Goal: Information Seeking & Learning: Find specific fact

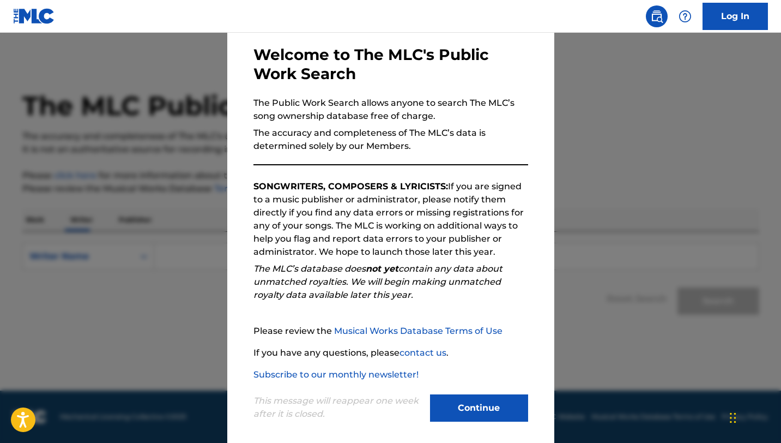
scroll to position [56, 0]
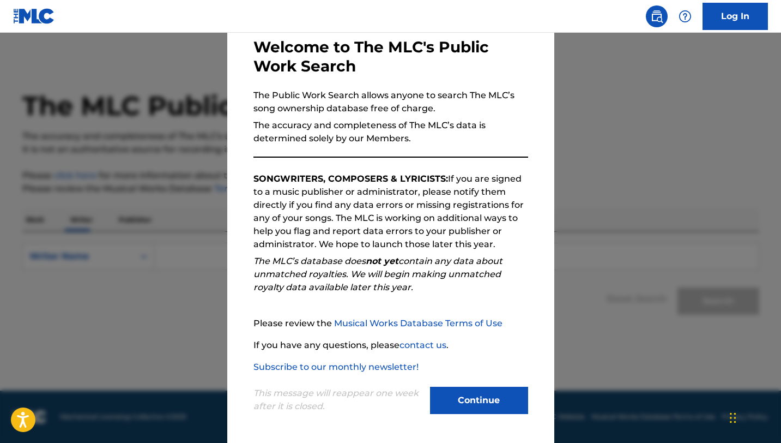
click at [484, 402] on button "Continue" at bounding box center [479, 400] width 98 height 27
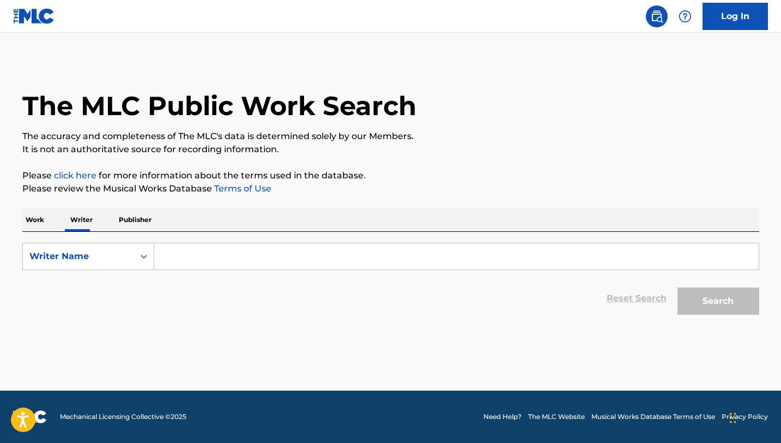
click at [222, 257] on input "Search Form" at bounding box center [456, 256] width 605 height 26
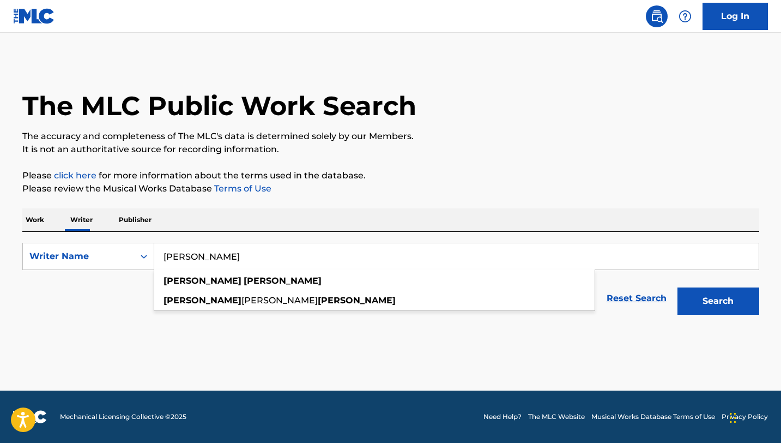
click at [678, 287] on button "Search" at bounding box center [719, 300] width 82 height 27
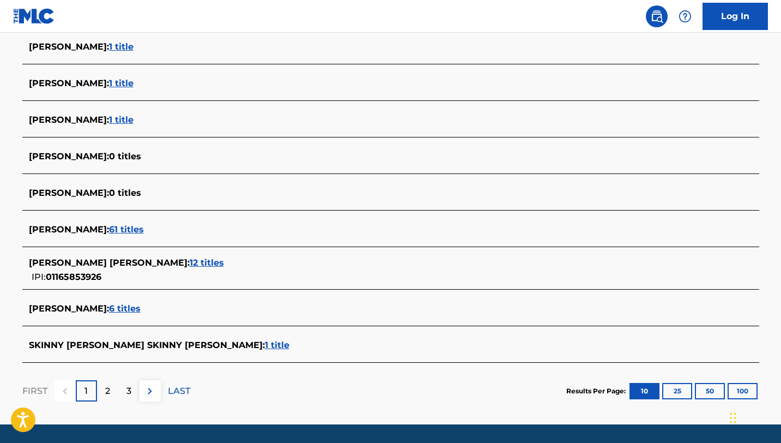
scroll to position [354, 0]
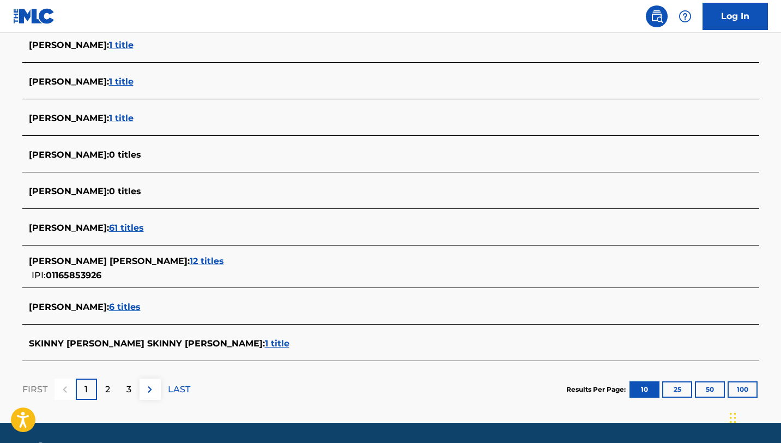
click at [89, 307] on span "[PERSON_NAME] :" at bounding box center [69, 307] width 80 height 10
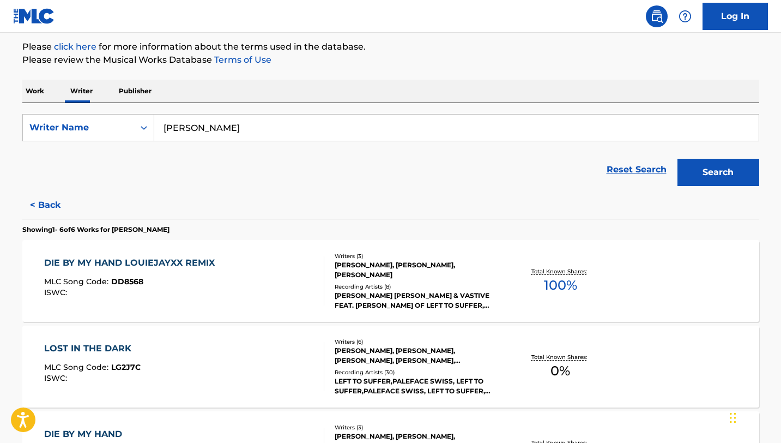
scroll to position [0, 0]
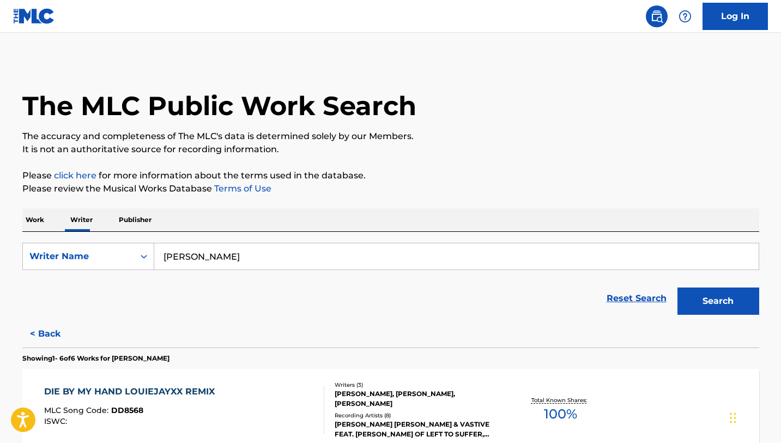
click at [266, 255] on input "[PERSON_NAME]" at bounding box center [456, 256] width 605 height 26
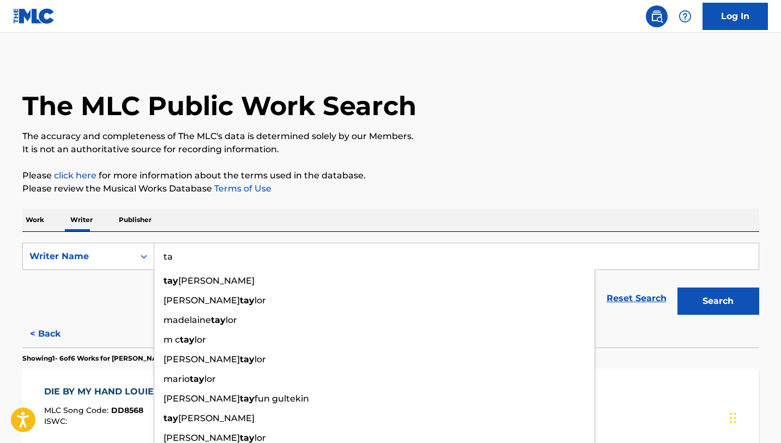
type input "t"
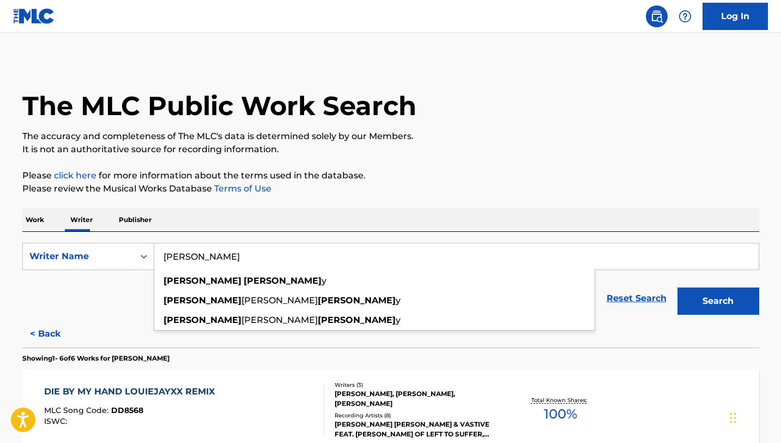
click at [678, 287] on button "Search" at bounding box center [719, 300] width 82 height 27
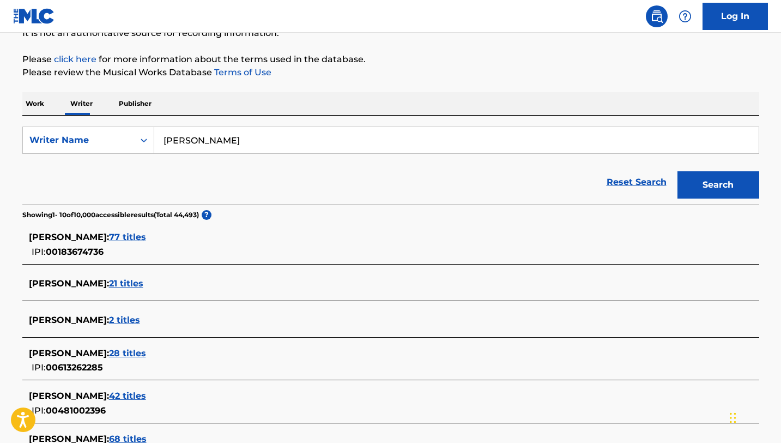
scroll to position [127, 0]
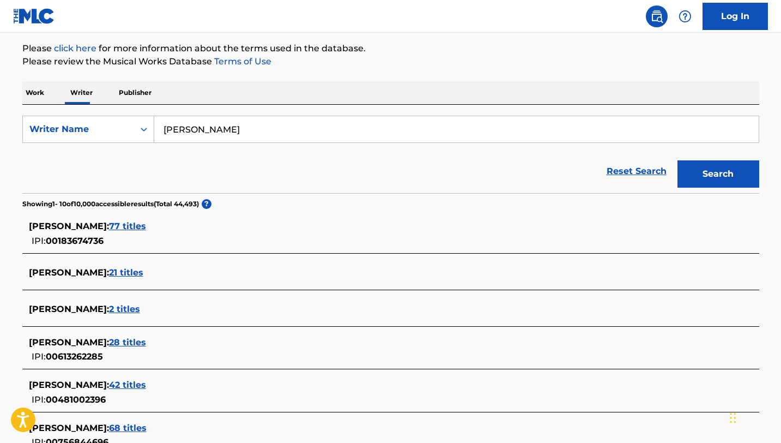
click at [59, 274] on span "[PERSON_NAME] :" at bounding box center [69, 272] width 80 height 10
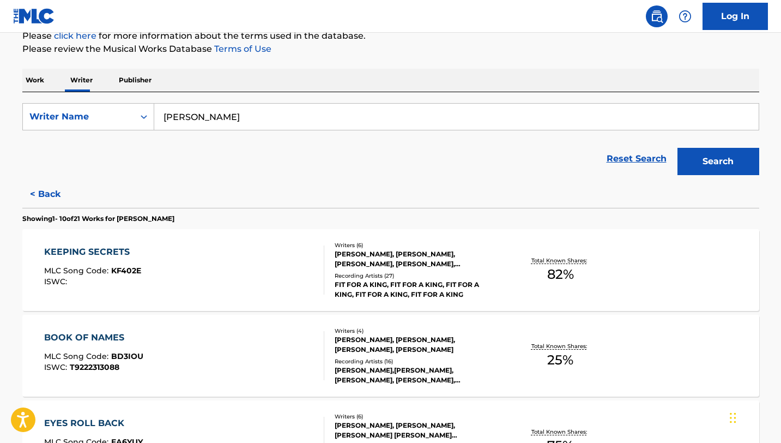
scroll to position [0, 0]
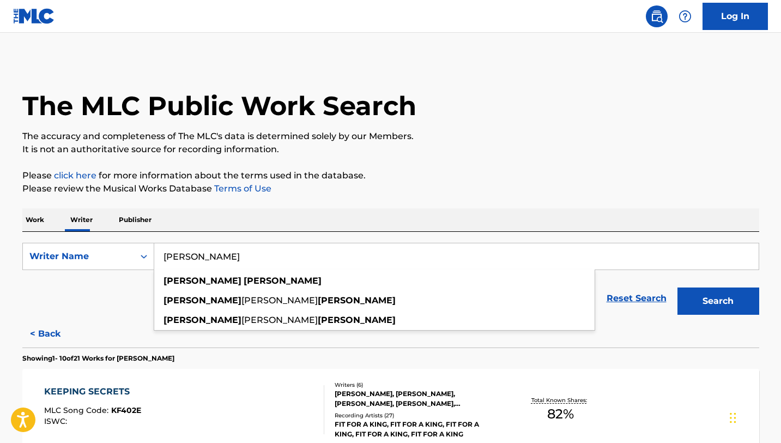
click at [239, 255] on input "[PERSON_NAME]" at bounding box center [456, 256] width 605 height 26
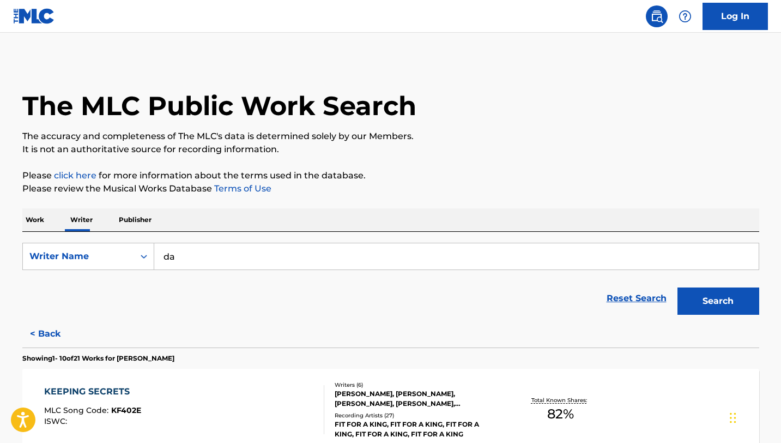
type input "d"
click at [678, 287] on button "Search" at bounding box center [719, 300] width 82 height 27
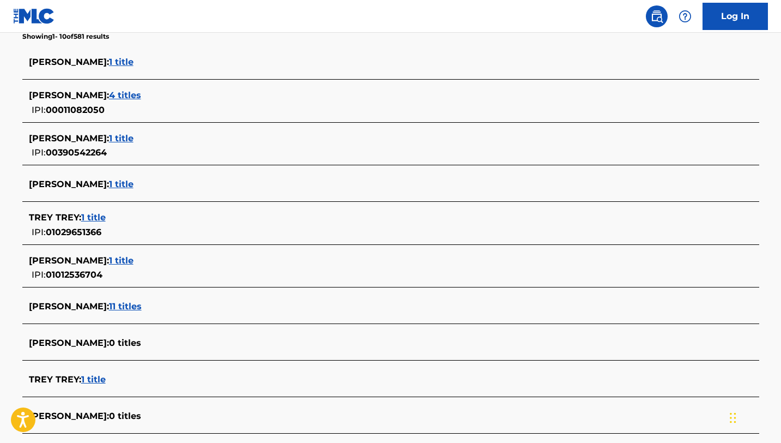
scroll to position [312, 0]
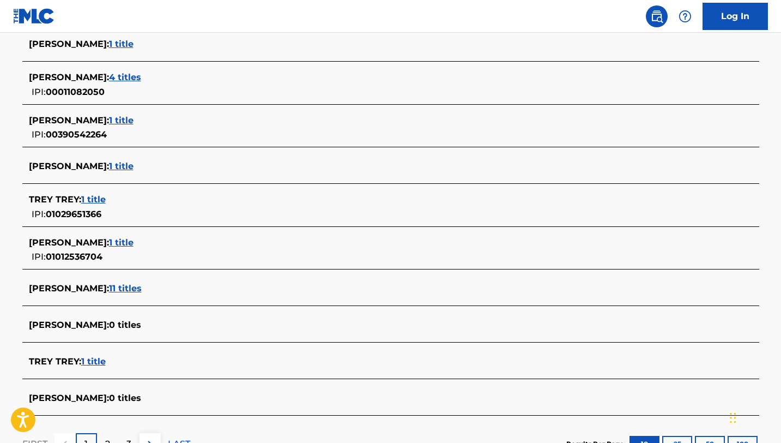
click at [79, 290] on span "[PERSON_NAME] :" at bounding box center [69, 288] width 80 height 10
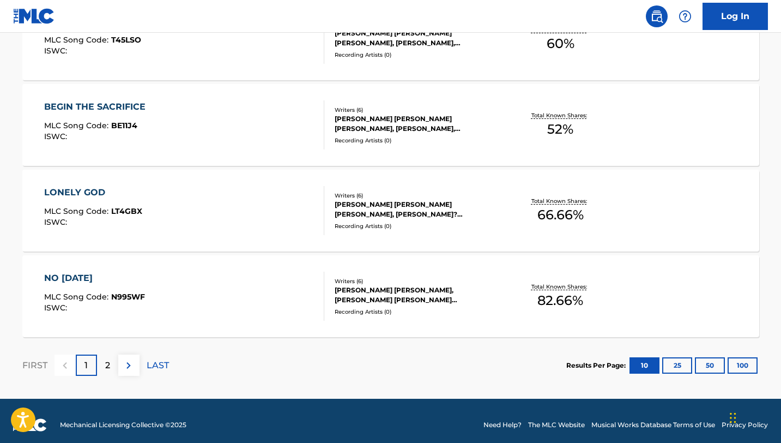
scroll to position [892, 0]
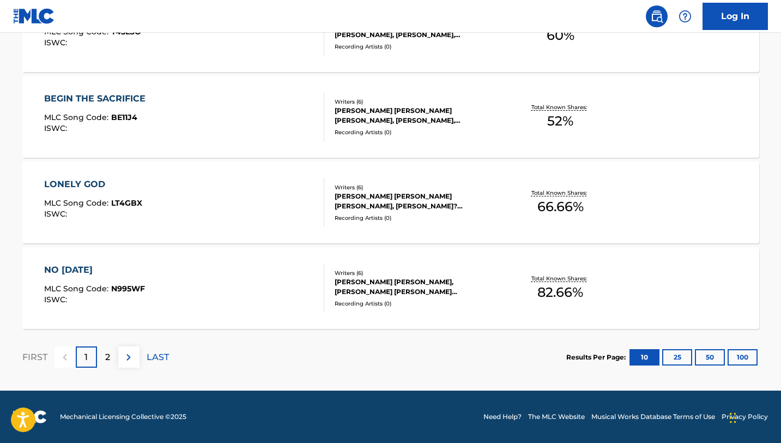
click at [111, 357] on div "2" at bounding box center [107, 356] width 21 height 21
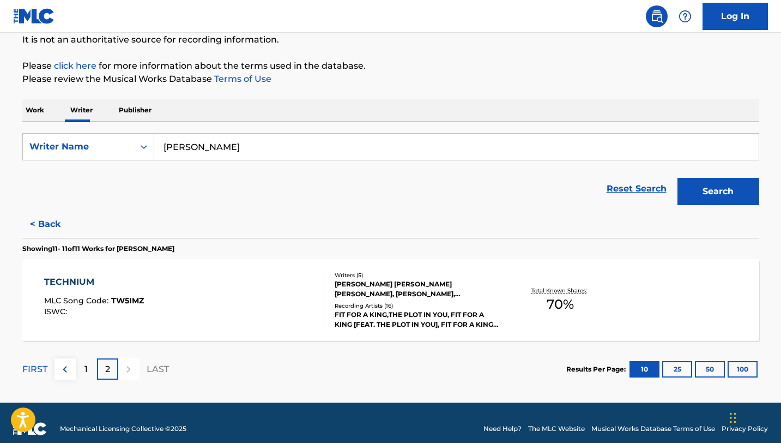
scroll to position [122, 0]
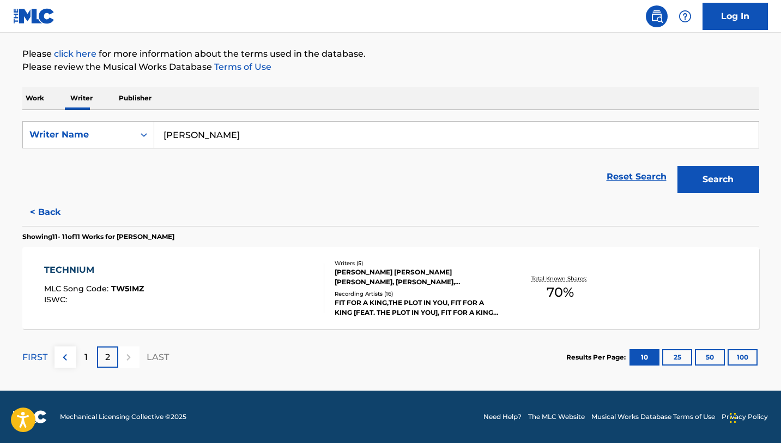
click at [88, 357] on div "1" at bounding box center [86, 356] width 21 height 21
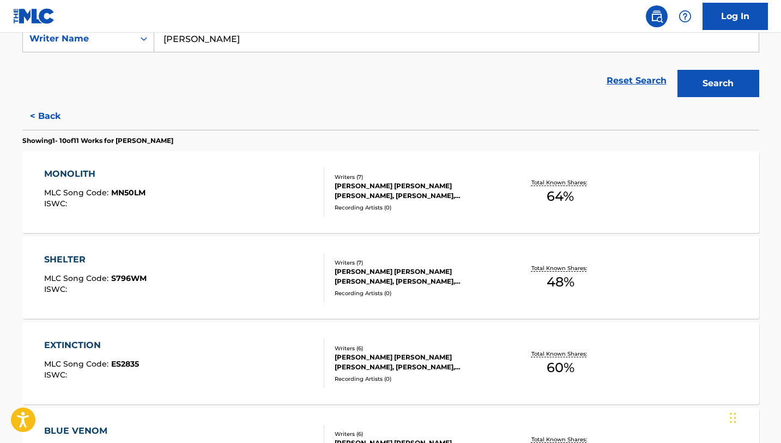
scroll to position [0, 0]
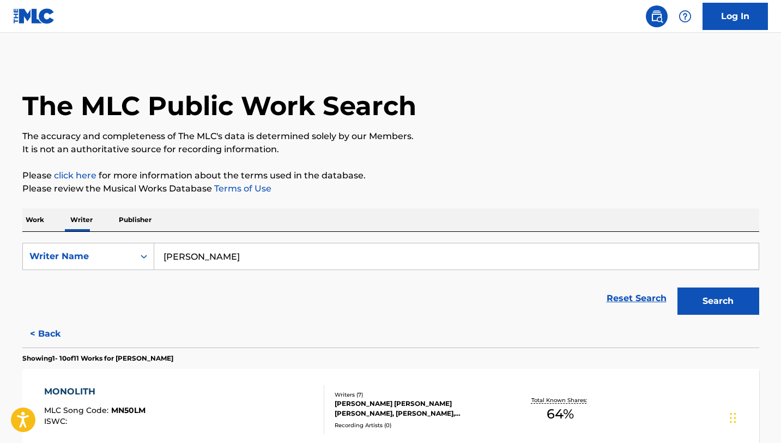
click at [230, 255] on input "[PERSON_NAME]" at bounding box center [456, 256] width 605 height 26
click at [678, 287] on button "Search" at bounding box center [719, 300] width 82 height 27
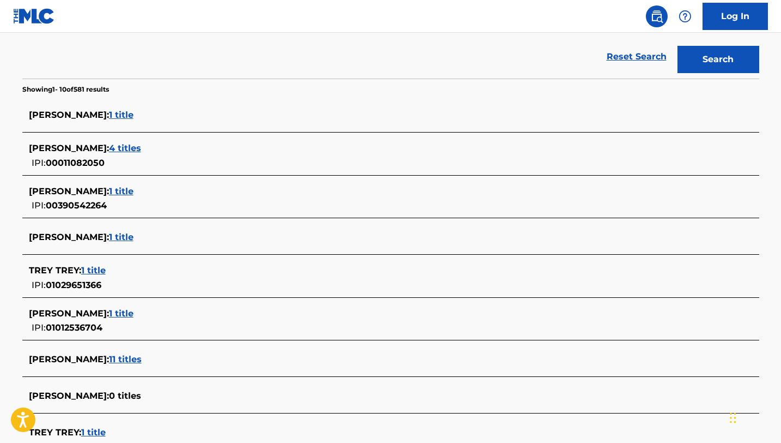
scroll to position [240, 0]
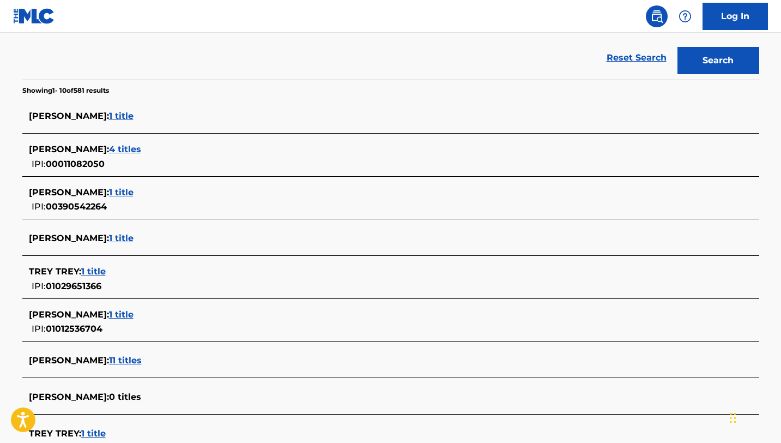
click at [68, 117] on span "[PERSON_NAME] :" at bounding box center [69, 116] width 80 height 10
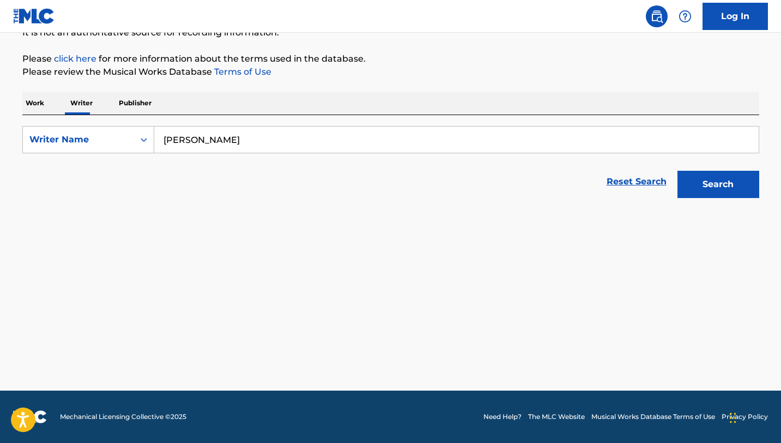
scroll to position [117, 0]
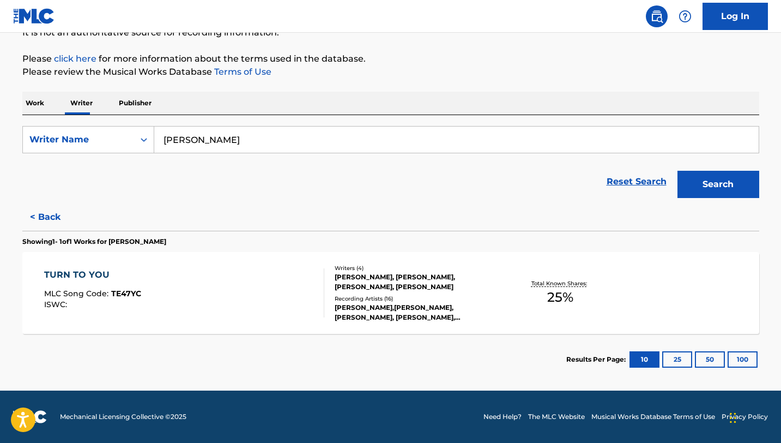
click at [246, 140] on input "[PERSON_NAME]" at bounding box center [456, 140] width 605 height 26
click at [678, 171] on button "Search" at bounding box center [719, 184] width 82 height 27
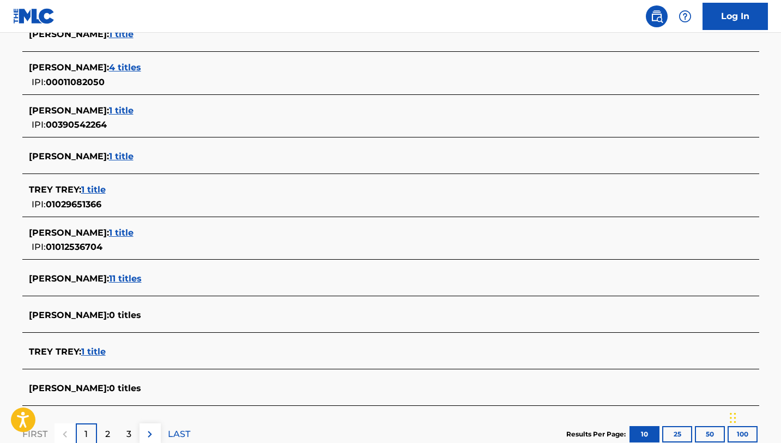
scroll to position [345, 0]
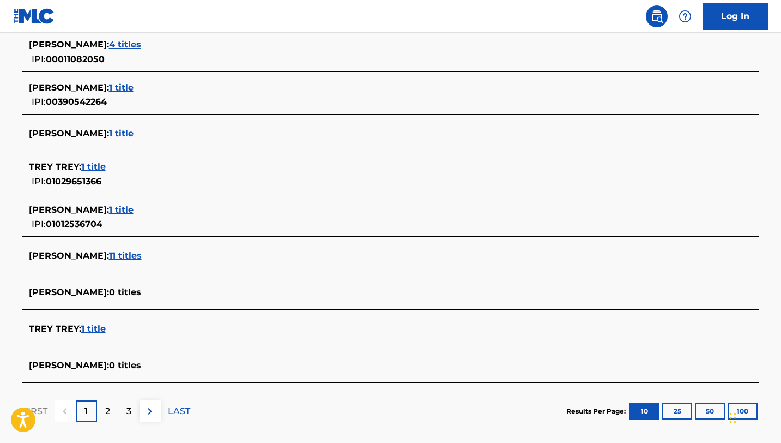
click at [99, 407] on div "2" at bounding box center [107, 410] width 21 height 21
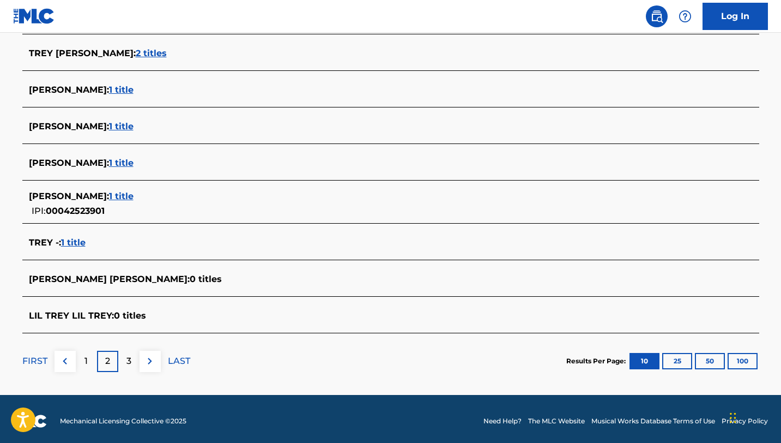
scroll to position [380, 0]
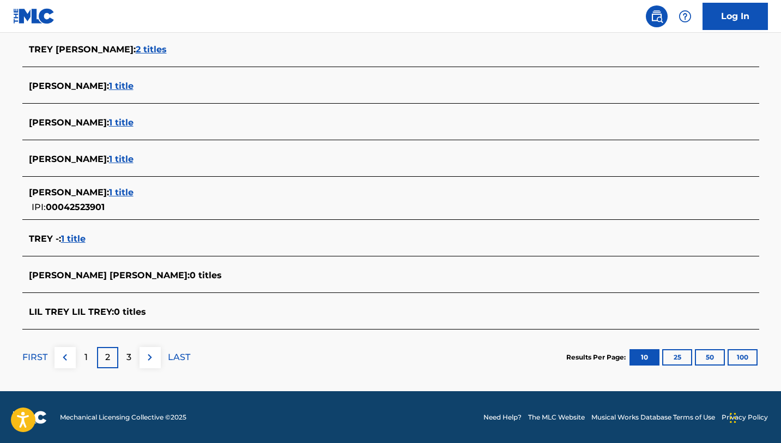
click at [128, 355] on p "3" at bounding box center [129, 357] width 5 height 13
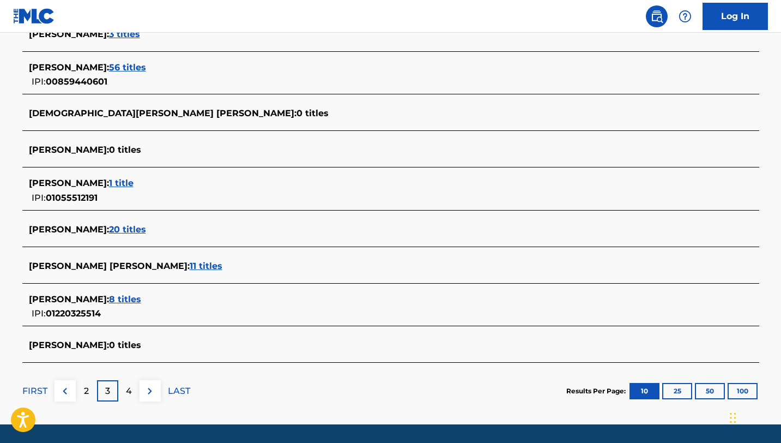
scroll to position [381, 0]
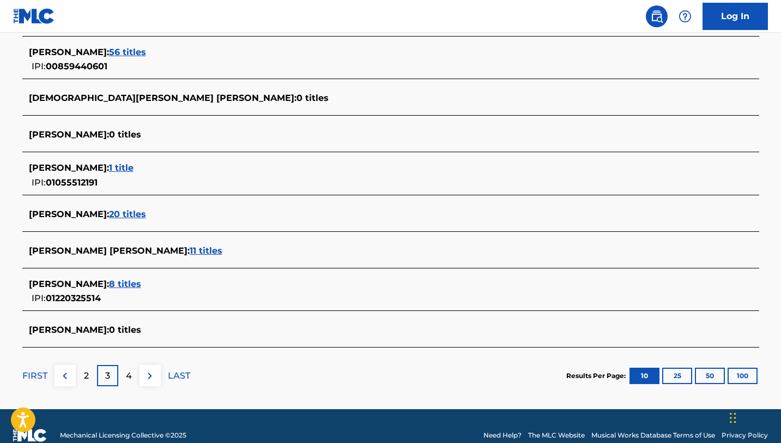
click at [126, 376] on p "4" at bounding box center [129, 375] width 6 height 13
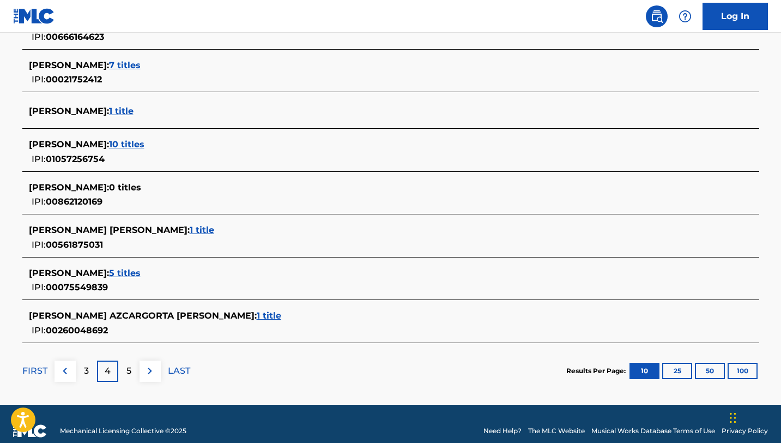
scroll to position [419, 0]
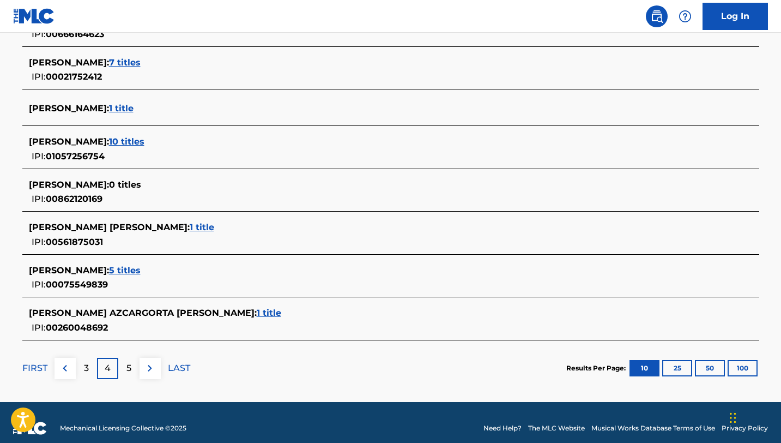
click at [127, 370] on p "5" at bounding box center [129, 368] width 5 height 13
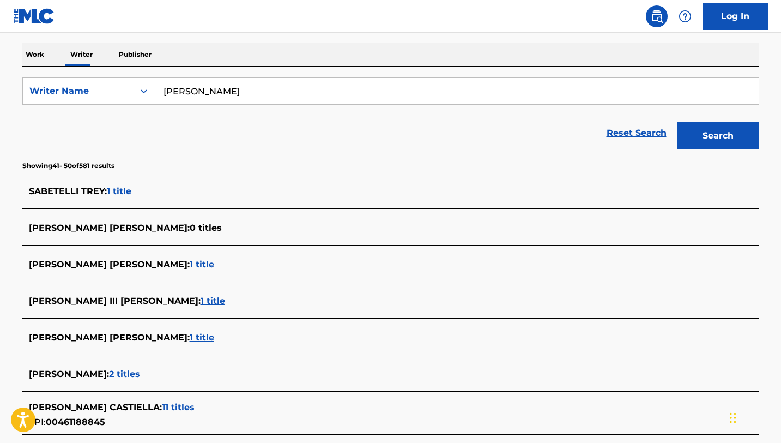
scroll to position [159, 0]
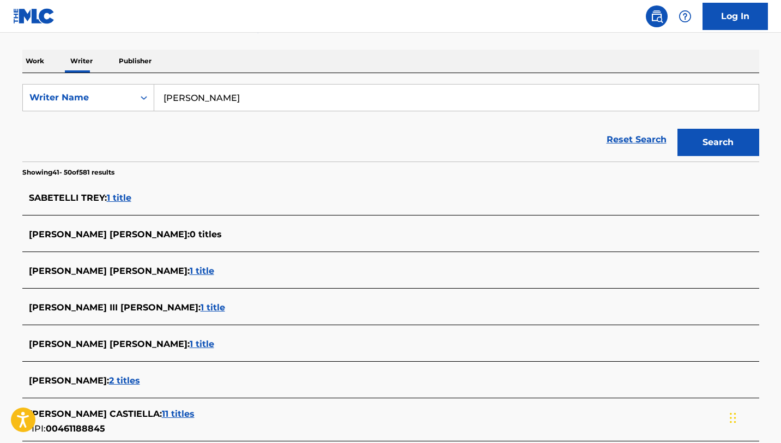
click at [100, 305] on span "[PERSON_NAME] III [PERSON_NAME] :" at bounding box center [115, 307] width 172 height 10
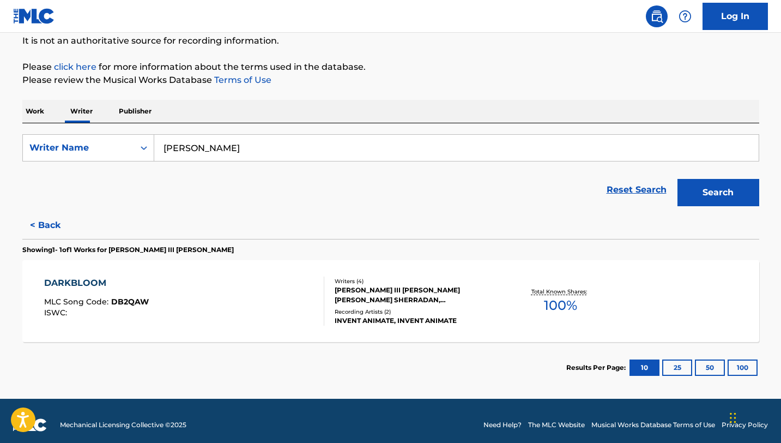
scroll to position [70, 0]
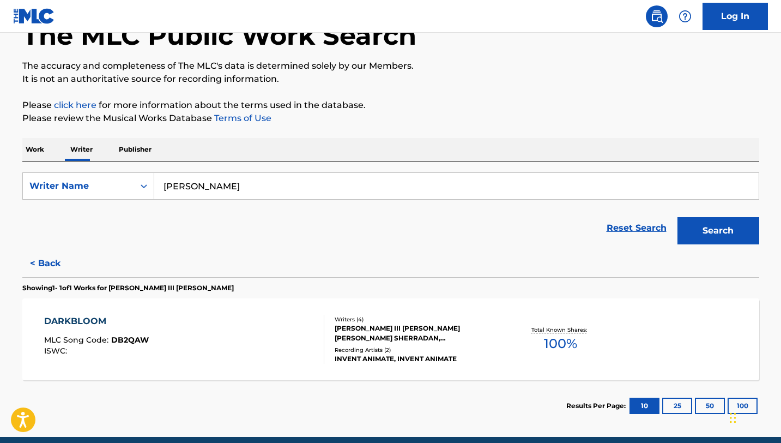
click at [233, 186] on input "[PERSON_NAME]" at bounding box center [456, 186] width 605 height 26
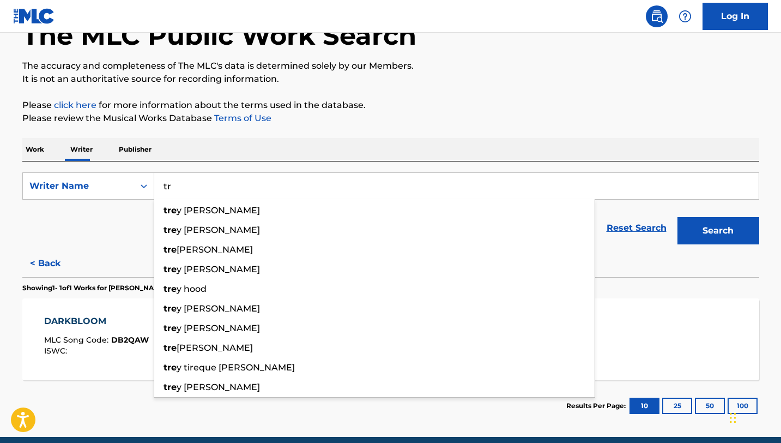
type input "t"
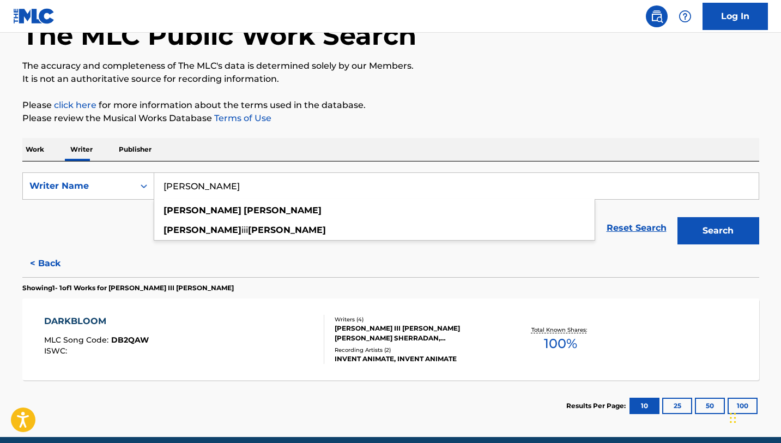
click at [678, 217] on button "Search" at bounding box center [719, 230] width 82 height 27
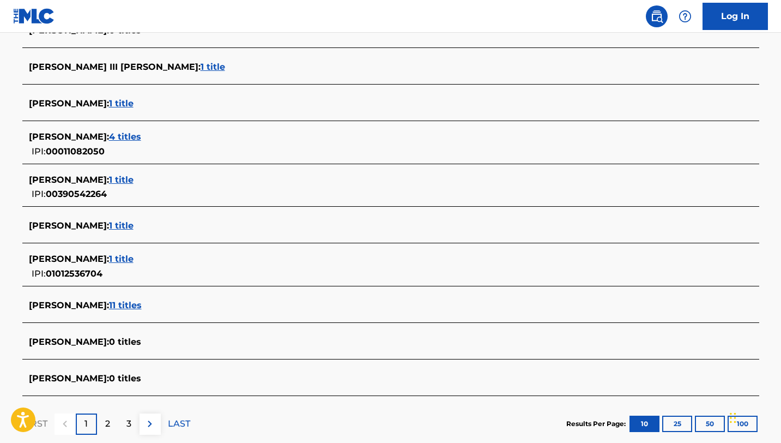
scroll to position [333, 0]
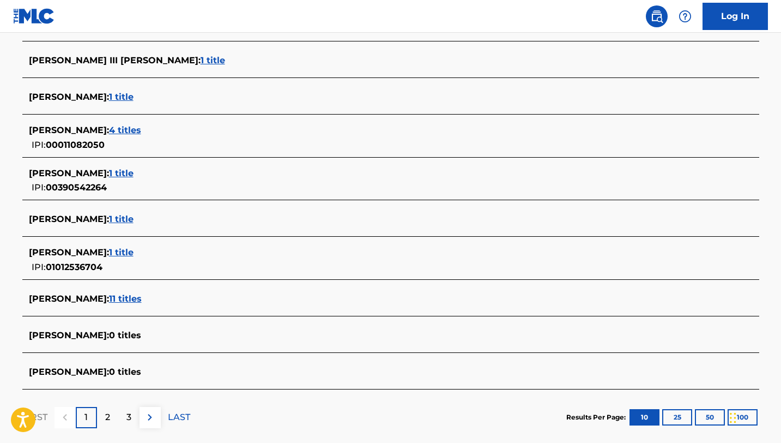
click at [88, 297] on span "[PERSON_NAME] :" at bounding box center [69, 298] width 80 height 10
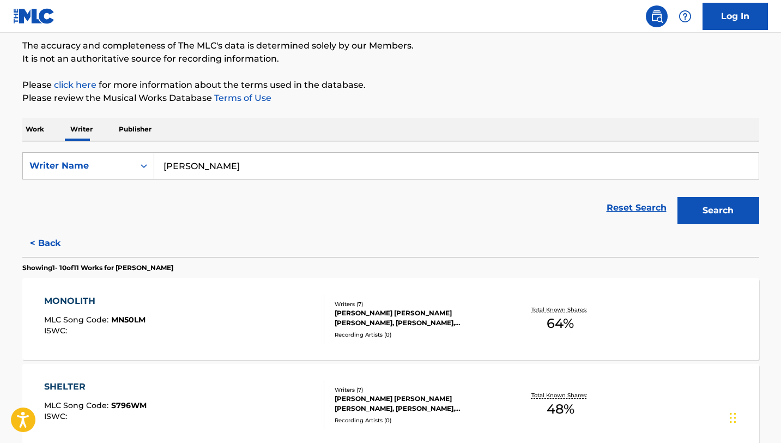
scroll to position [0, 0]
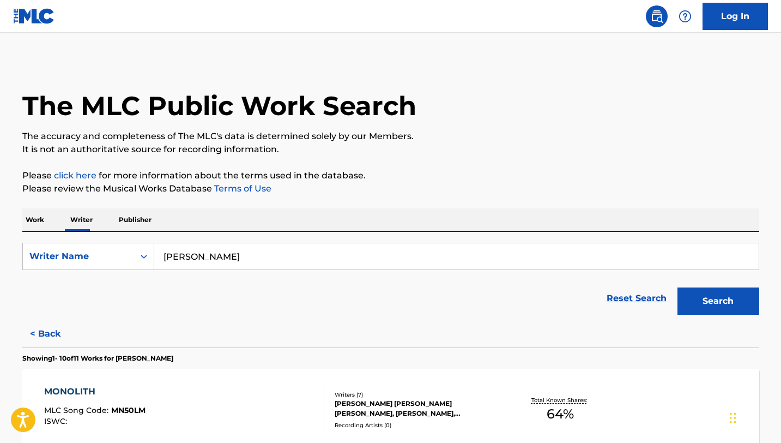
click at [272, 262] on input "[PERSON_NAME]" at bounding box center [456, 256] width 605 height 26
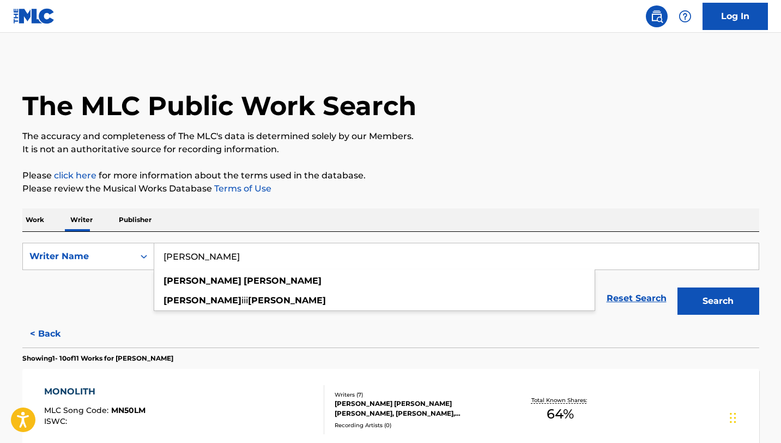
click at [678, 287] on button "Search" at bounding box center [719, 300] width 82 height 27
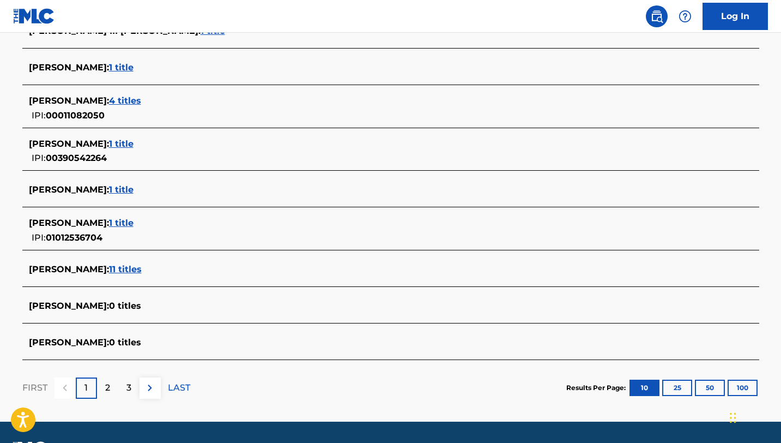
scroll to position [393, 0]
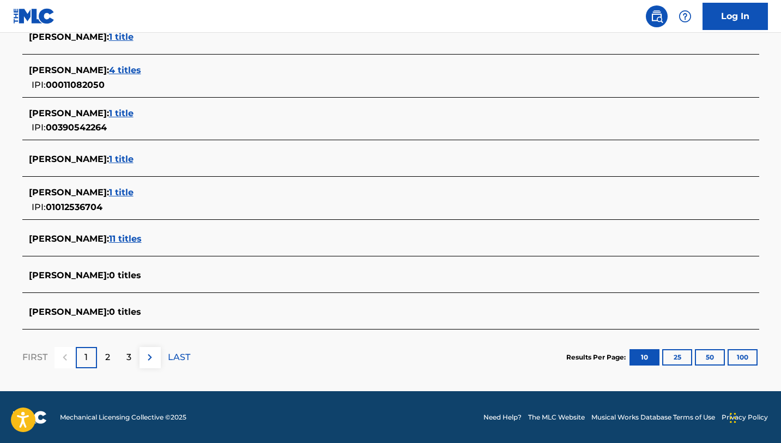
click at [111, 352] on div "2" at bounding box center [107, 357] width 21 height 21
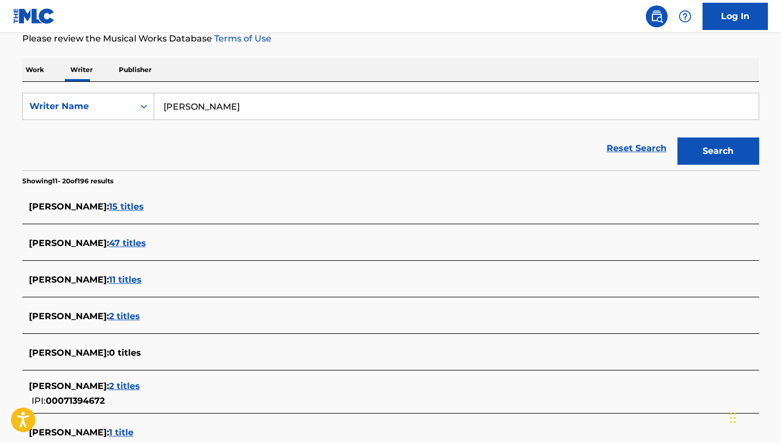
scroll to position [147, 0]
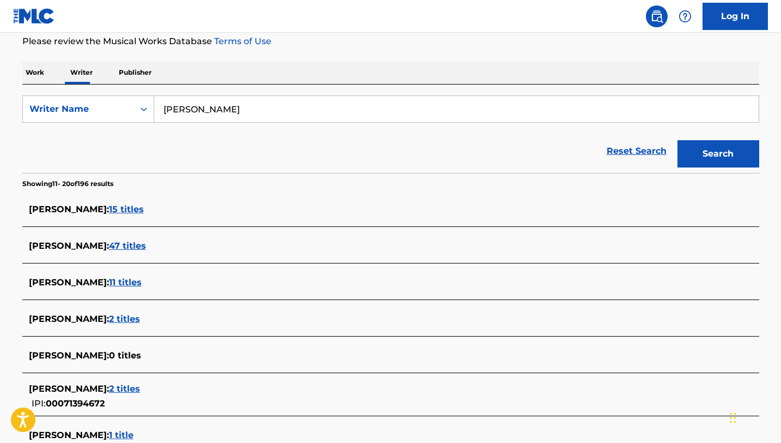
click at [242, 112] on input "[PERSON_NAME]" at bounding box center [456, 109] width 605 height 26
click at [117, 159] on div "Reset Search Search" at bounding box center [390, 151] width 737 height 44
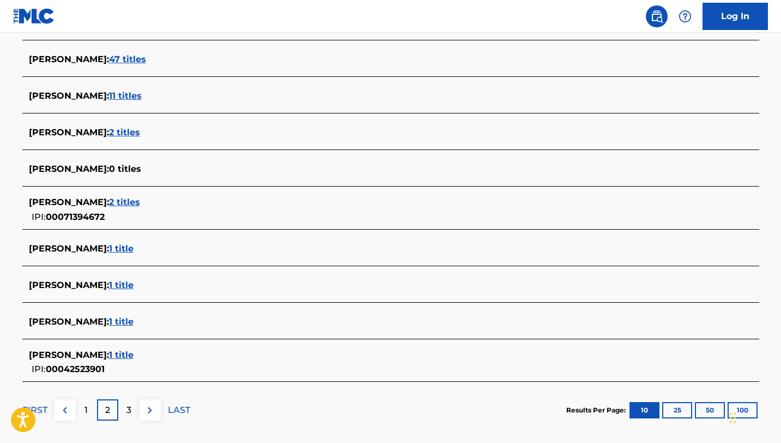
scroll to position [340, 0]
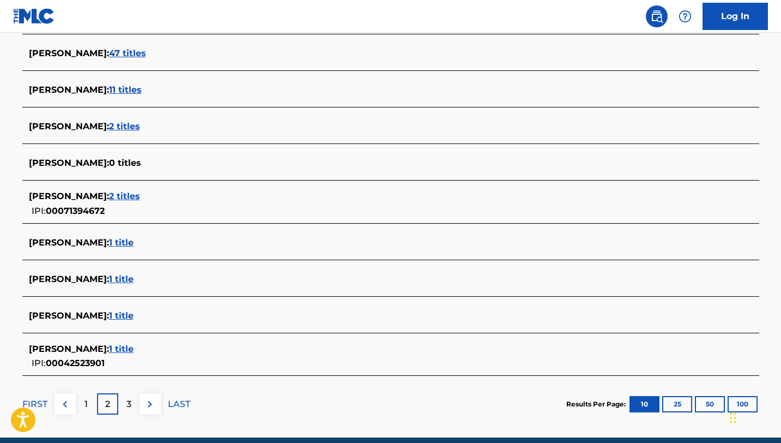
click at [86, 400] on p "1" at bounding box center [86, 404] width 3 height 13
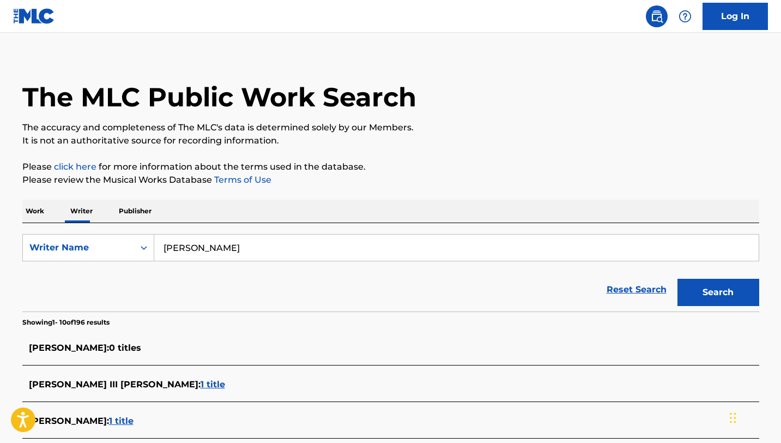
scroll to position [0, 0]
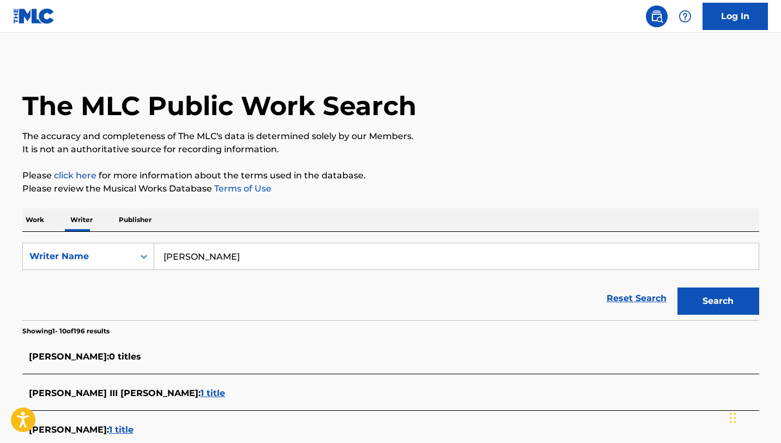
click at [234, 256] on input "[PERSON_NAME]" at bounding box center [456, 256] width 605 height 26
type input "a"
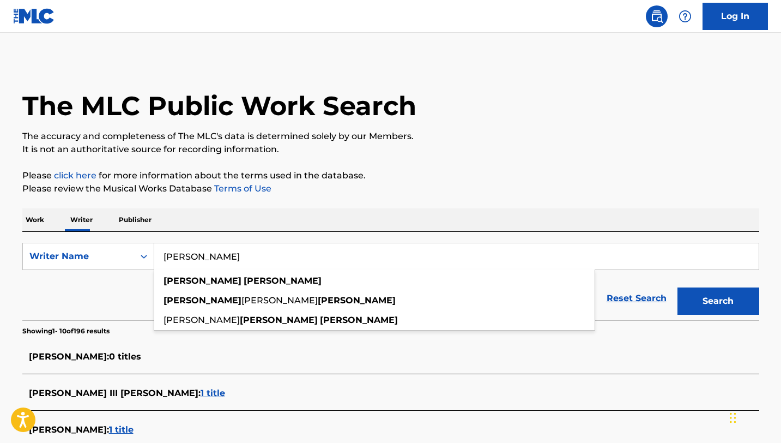
click at [678, 287] on button "Search" at bounding box center [719, 300] width 82 height 27
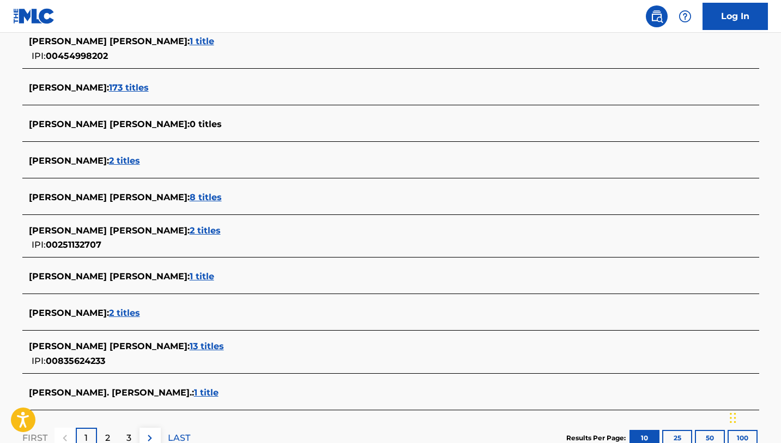
scroll to position [318, 0]
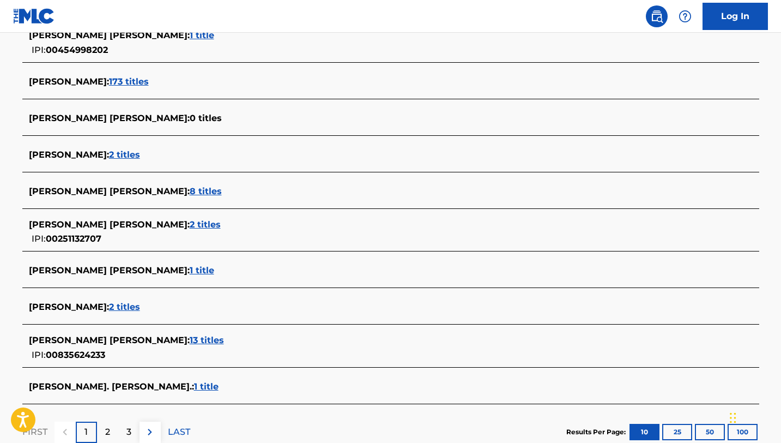
click at [129, 342] on span "[PERSON_NAME] [PERSON_NAME] :" at bounding box center [109, 340] width 161 height 10
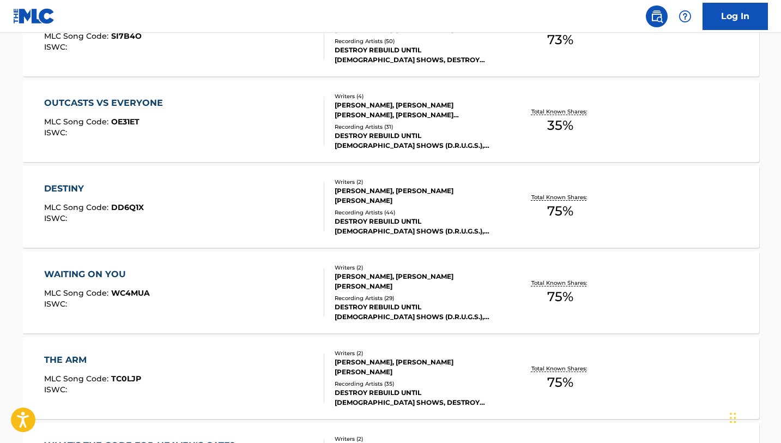
scroll to position [0, 0]
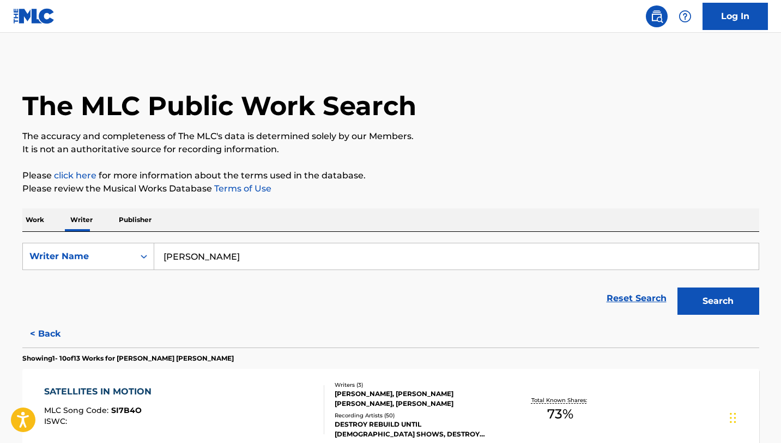
click at [247, 260] on input "[PERSON_NAME]" at bounding box center [456, 256] width 605 height 26
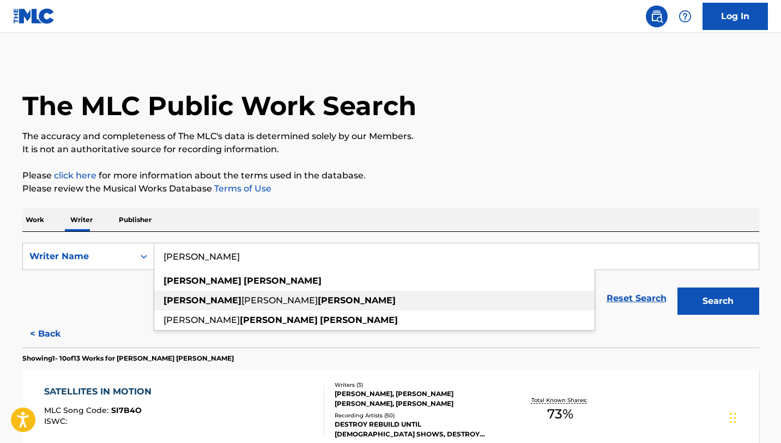
click at [318, 305] on strong "[PERSON_NAME]" at bounding box center [357, 300] width 78 height 10
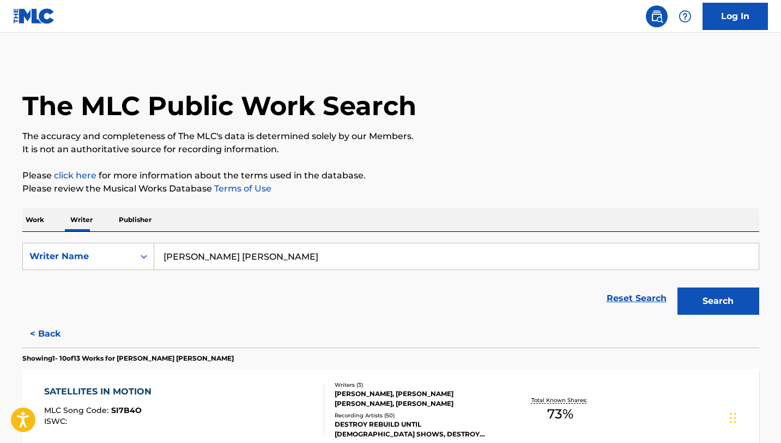
click at [678, 287] on button "Search" at bounding box center [719, 300] width 82 height 27
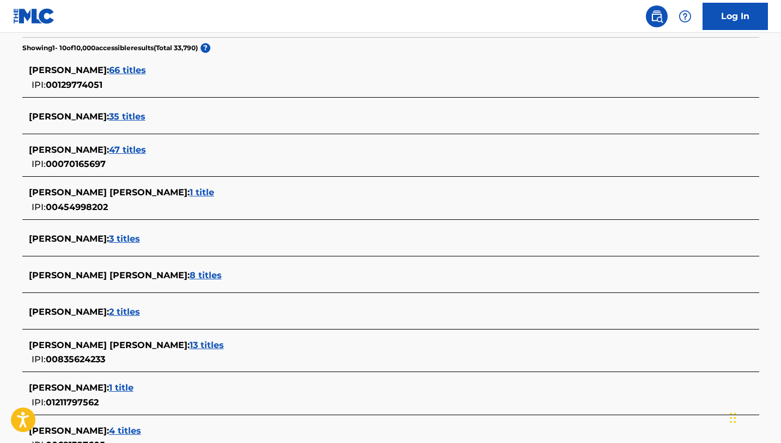
scroll to position [291, 0]
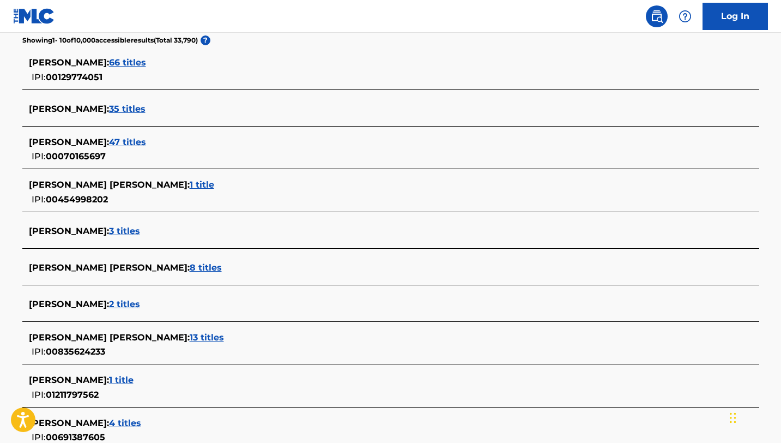
click at [123, 334] on span "[PERSON_NAME] [PERSON_NAME] :" at bounding box center [109, 337] width 161 height 10
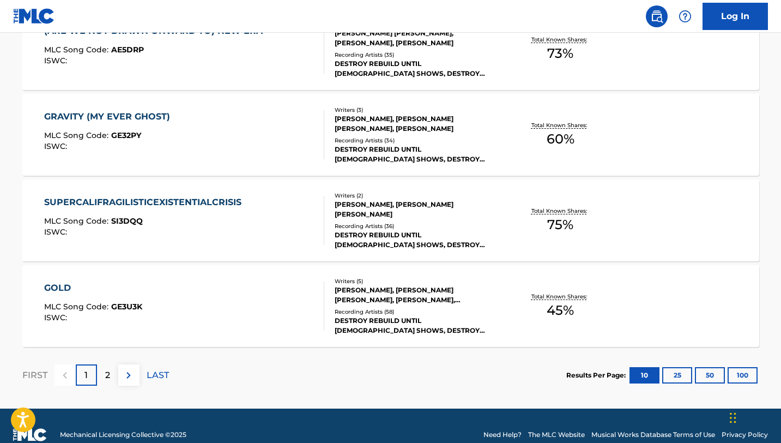
scroll to position [892, 0]
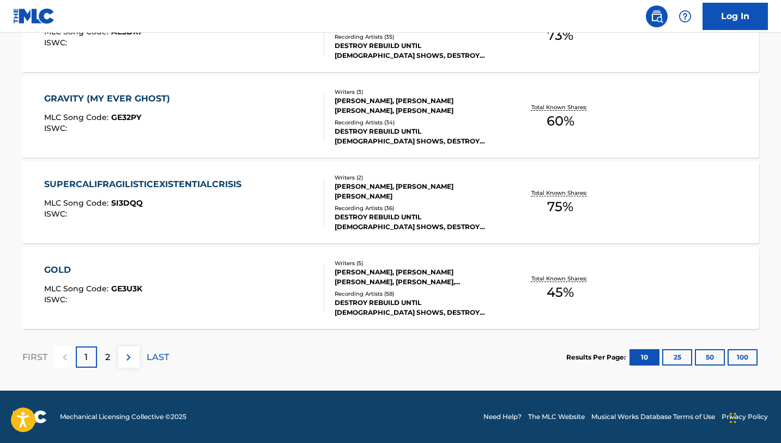
click at [106, 363] on p "2" at bounding box center [107, 357] width 5 height 13
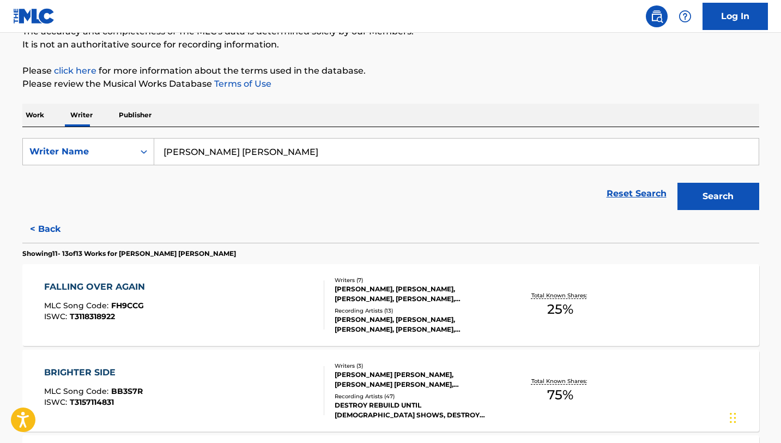
scroll to position [0, 0]
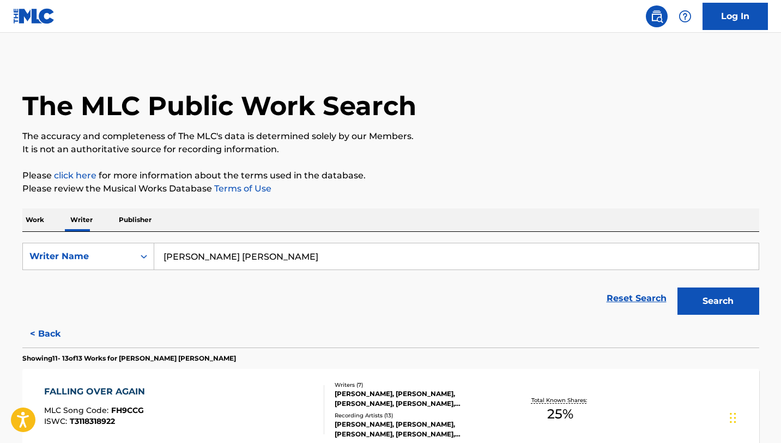
click at [281, 265] on input "[PERSON_NAME] [PERSON_NAME]" at bounding box center [456, 256] width 605 height 26
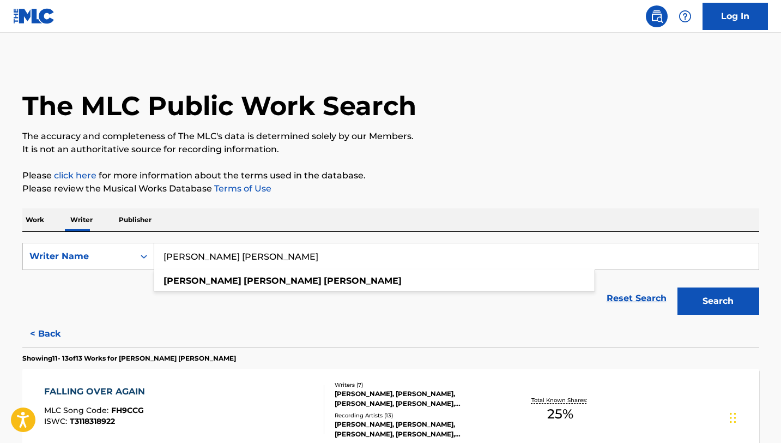
click at [678, 287] on button "Search" at bounding box center [719, 300] width 82 height 27
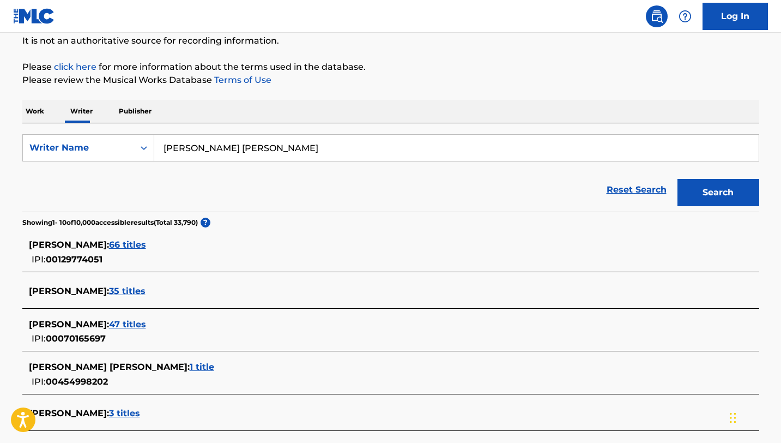
scroll to position [110, 0]
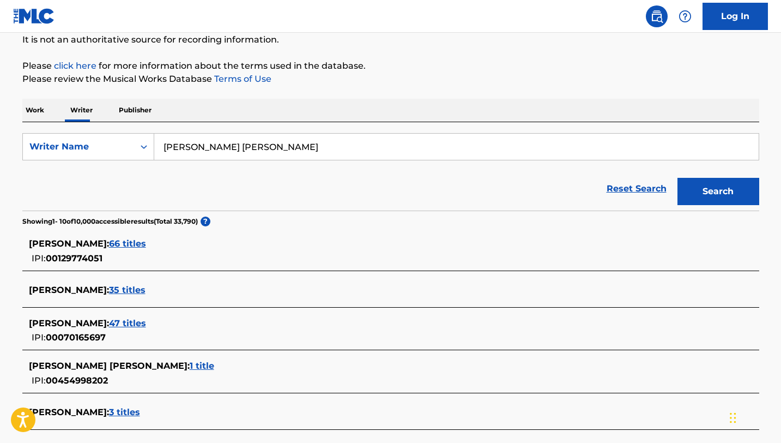
click at [298, 183] on div "Reset Search Search" at bounding box center [390, 189] width 737 height 44
click at [312, 150] on input "[PERSON_NAME] [PERSON_NAME]" at bounding box center [456, 147] width 605 height 26
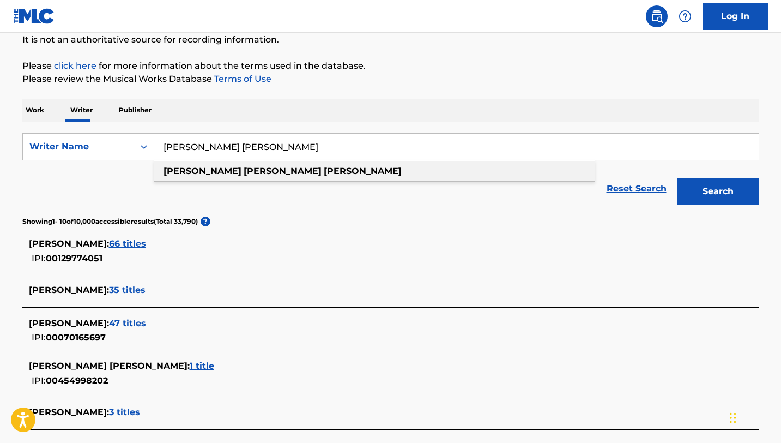
click at [315, 171] on div "[PERSON_NAME] [PERSON_NAME]" at bounding box center [374, 171] width 441 height 20
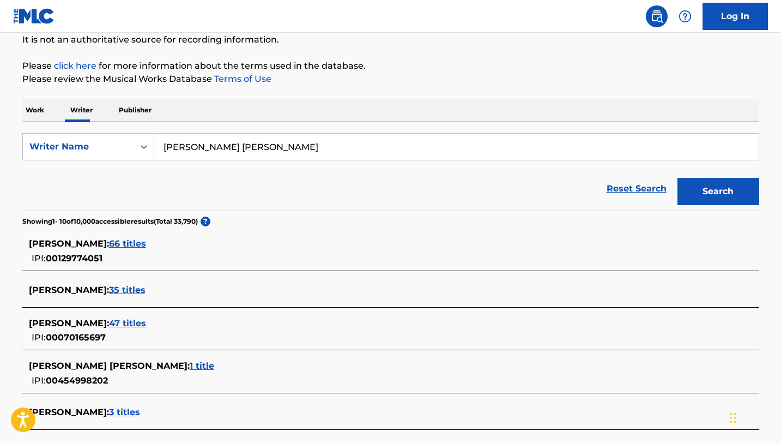
click at [678, 178] on button "Search" at bounding box center [719, 191] width 82 height 27
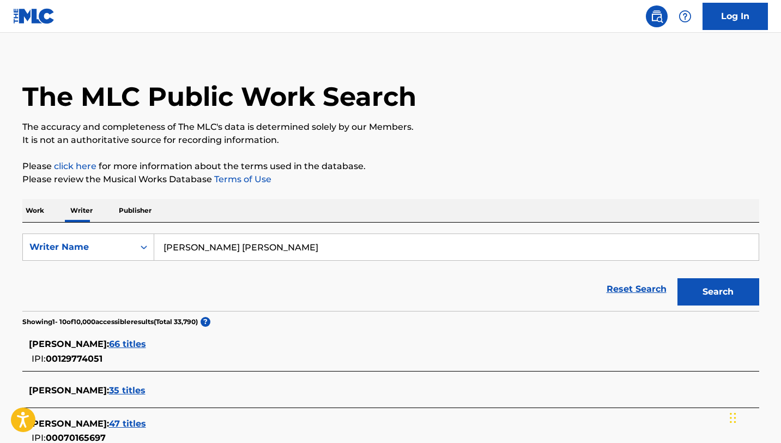
scroll to position [0, 0]
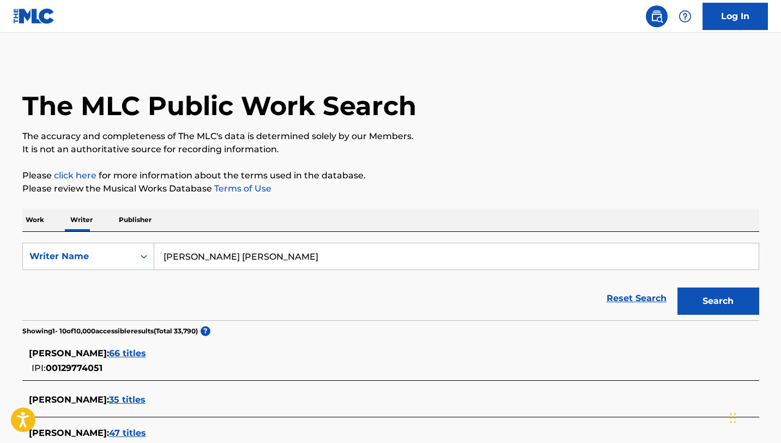
drag, startPoint x: 279, startPoint y: 252, endPoint x: 185, endPoint y: 245, distance: 94.6
click at [185, 245] on input "[PERSON_NAME] [PERSON_NAME]" at bounding box center [456, 256] width 605 height 26
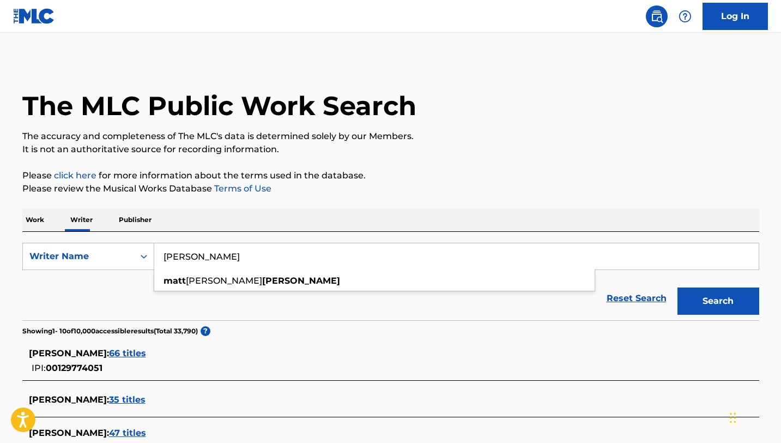
click at [678, 287] on button "Search" at bounding box center [719, 300] width 82 height 27
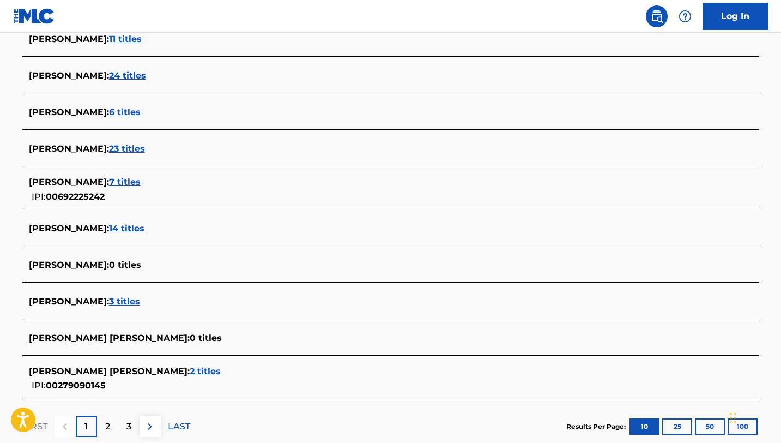
scroll to position [387, 0]
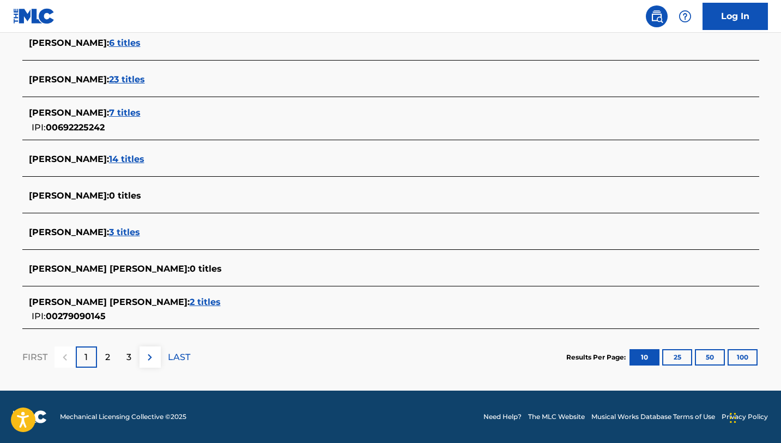
click at [107, 355] on p "2" at bounding box center [107, 357] width 5 height 13
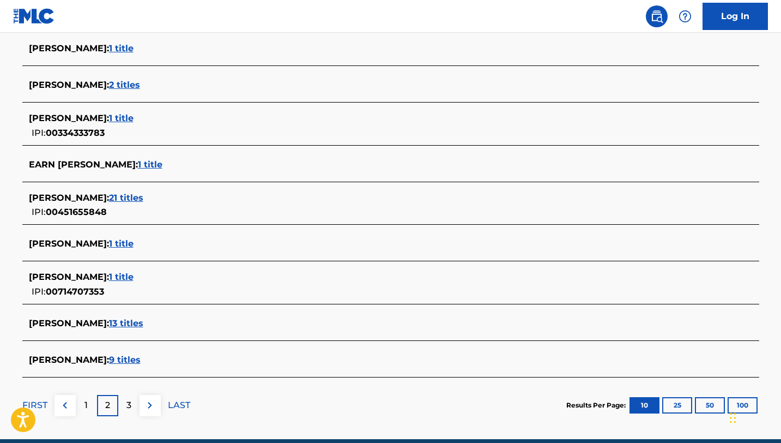
scroll to position [347, 0]
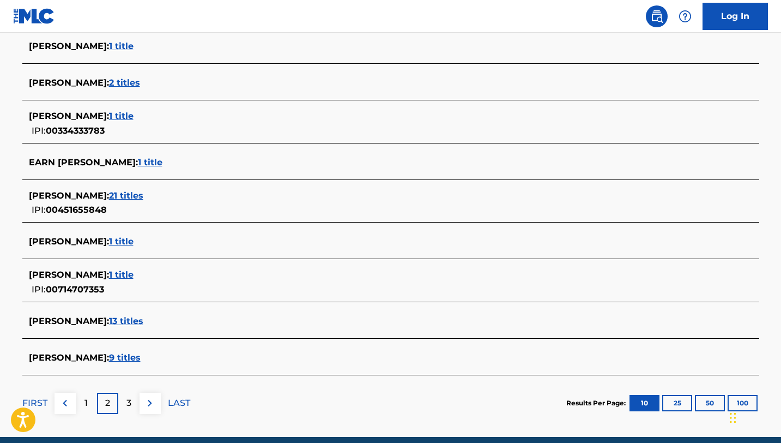
click at [131, 398] on p "3" at bounding box center [129, 402] width 5 height 13
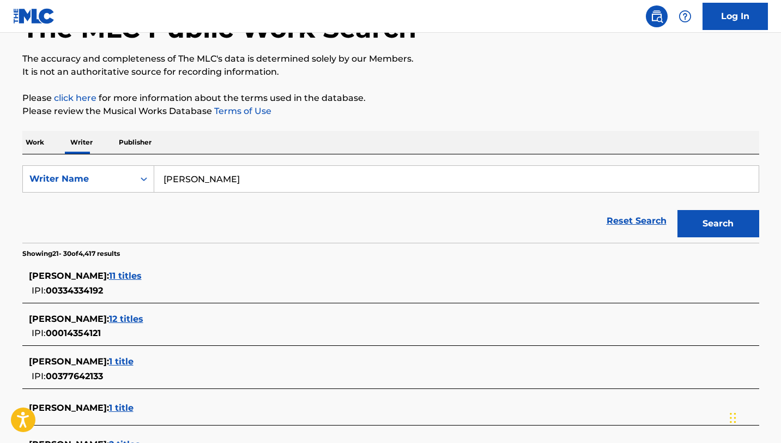
scroll to position [0, 0]
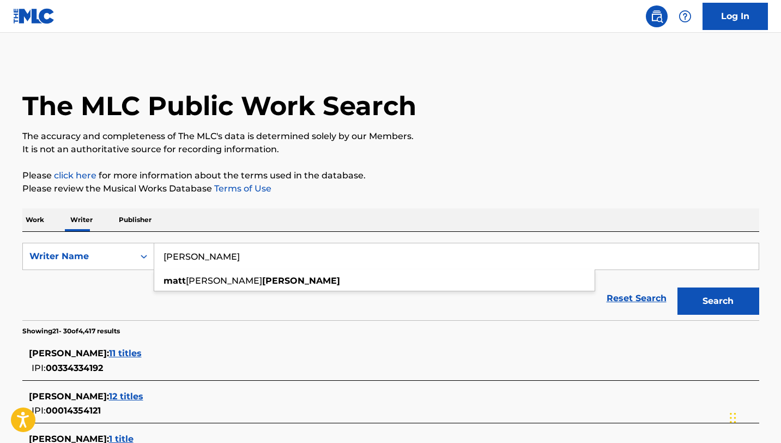
click at [186, 258] on input "[PERSON_NAME]" at bounding box center [456, 256] width 605 height 26
click at [678, 287] on button "Search" at bounding box center [719, 300] width 82 height 27
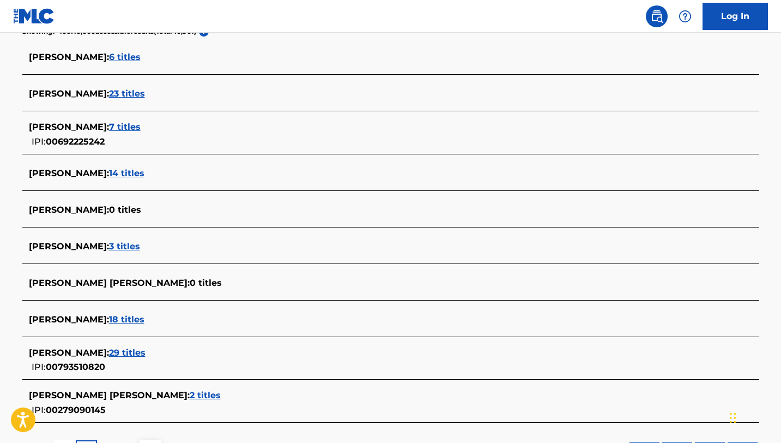
scroll to position [359, 0]
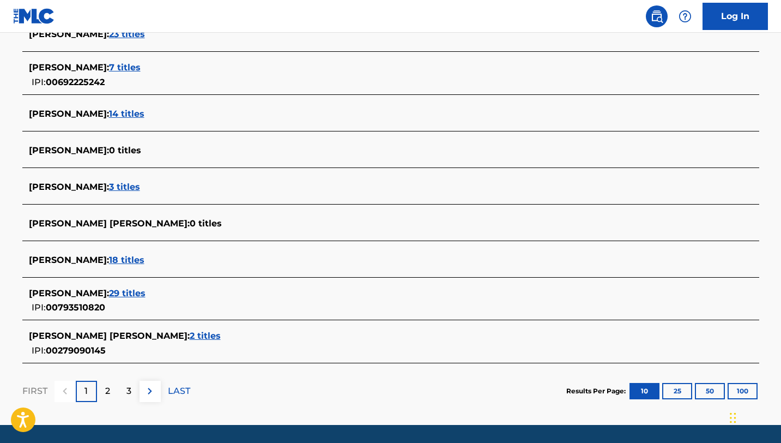
click at [106, 260] on span "[PERSON_NAME] :" at bounding box center [69, 260] width 80 height 10
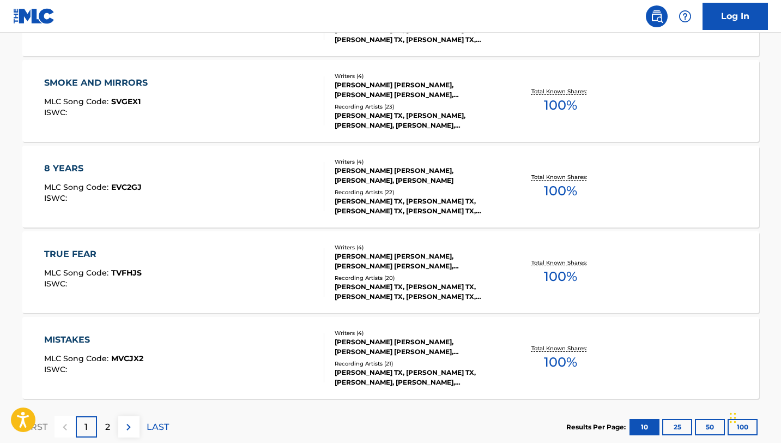
scroll to position [892, 0]
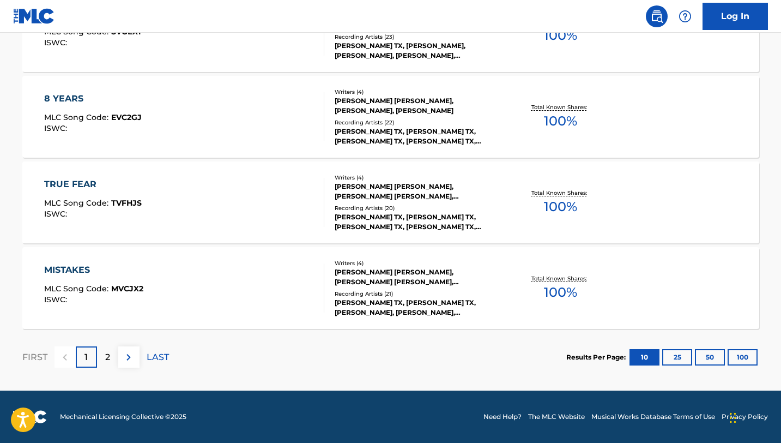
click at [106, 352] on p "2" at bounding box center [107, 357] width 5 height 13
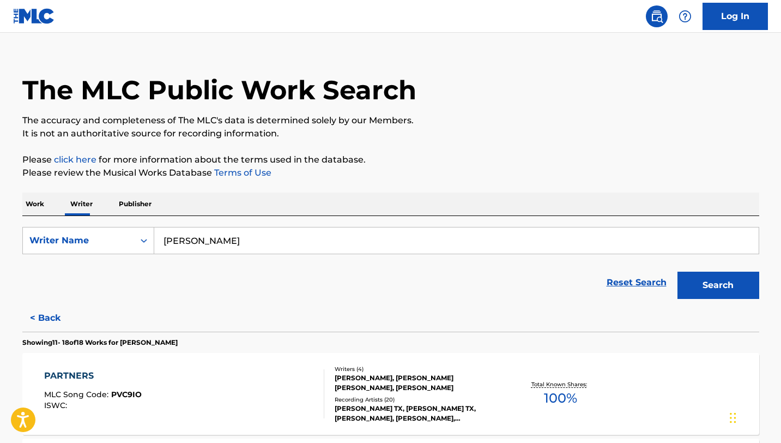
scroll to position [0, 0]
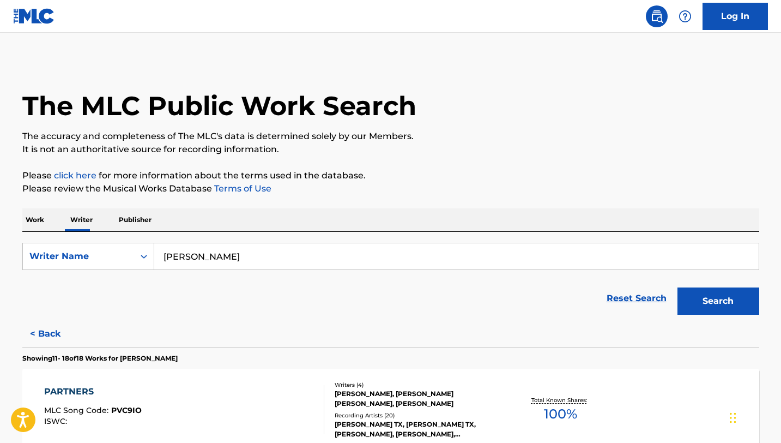
click at [204, 258] on input "[PERSON_NAME]" at bounding box center [456, 256] width 605 height 26
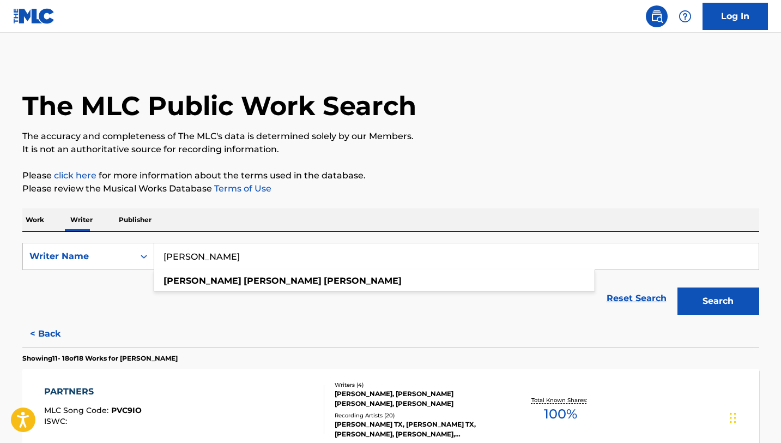
click at [678, 287] on button "Search" at bounding box center [719, 300] width 82 height 27
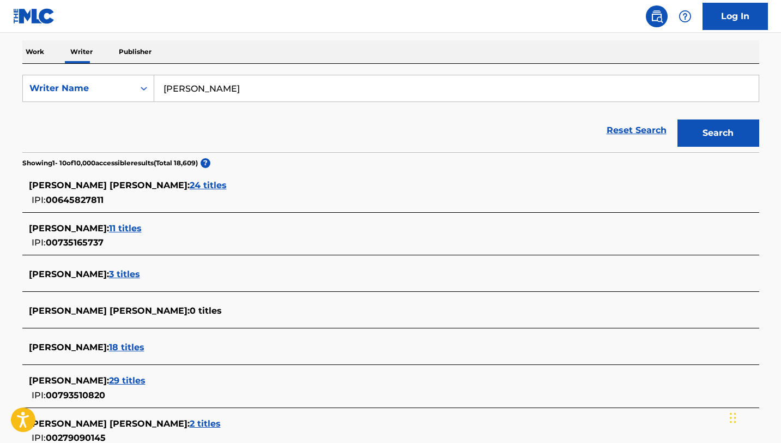
scroll to position [182, 0]
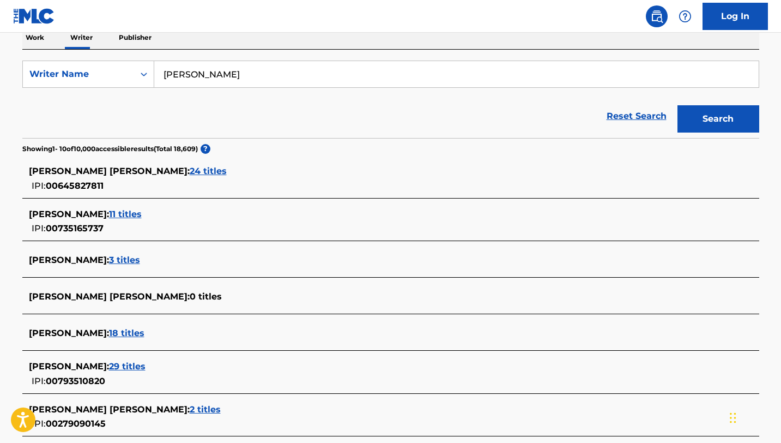
click at [109, 364] on span "[PERSON_NAME] :" at bounding box center [69, 366] width 80 height 10
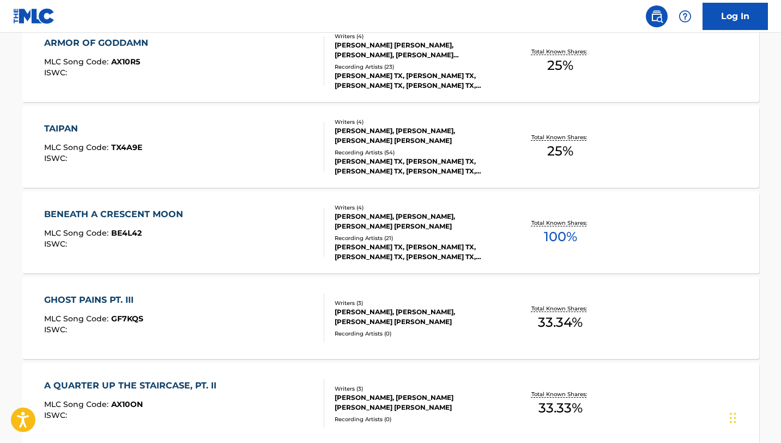
scroll to position [0, 0]
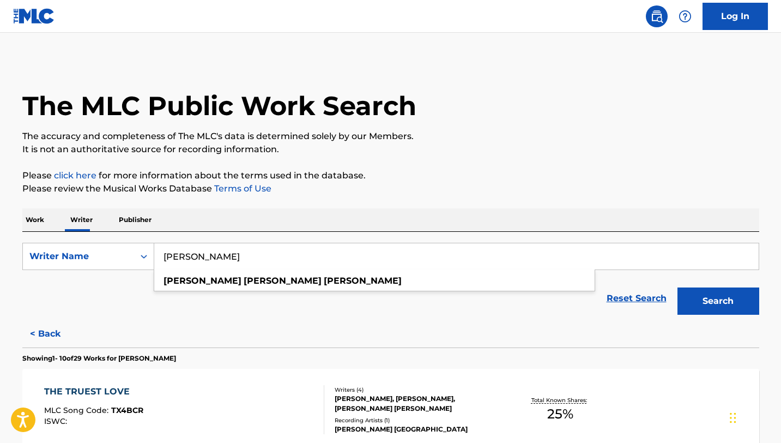
drag, startPoint x: 290, startPoint y: 260, endPoint x: 153, endPoint y: 221, distance: 142.6
click at [678, 287] on button "Search" at bounding box center [719, 300] width 82 height 27
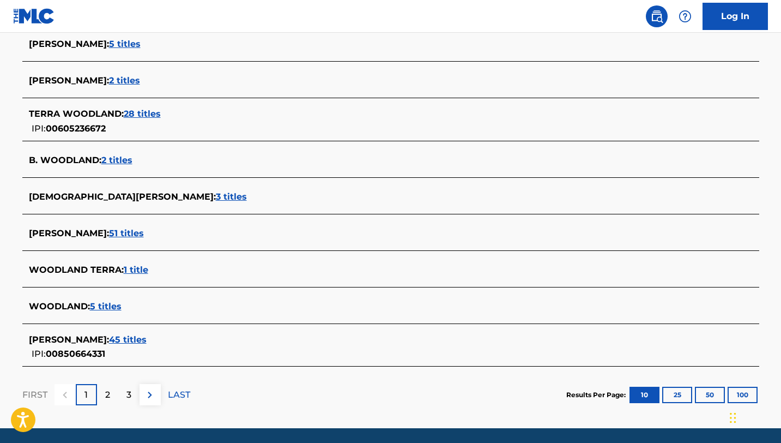
scroll to position [387, 0]
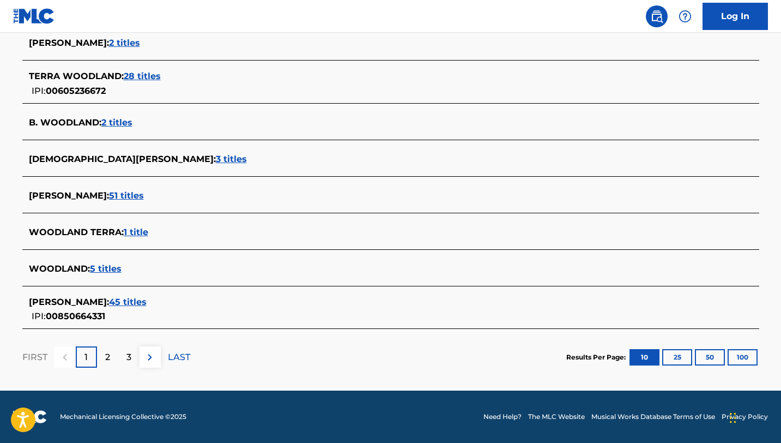
click at [109, 303] on span "[PERSON_NAME] :" at bounding box center [69, 302] width 80 height 10
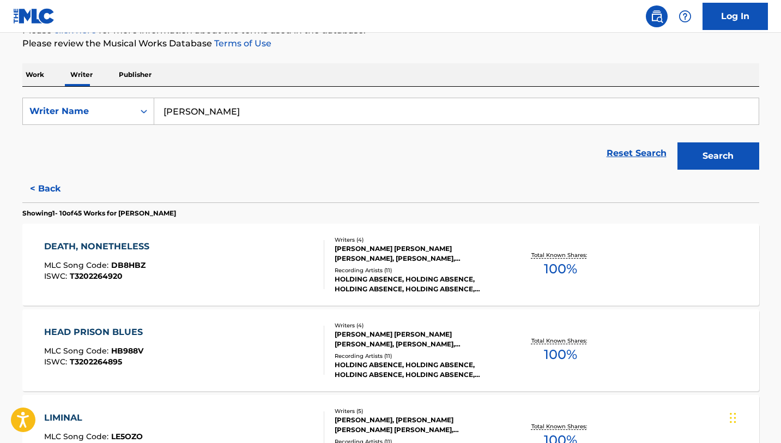
scroll to position [55, 0]
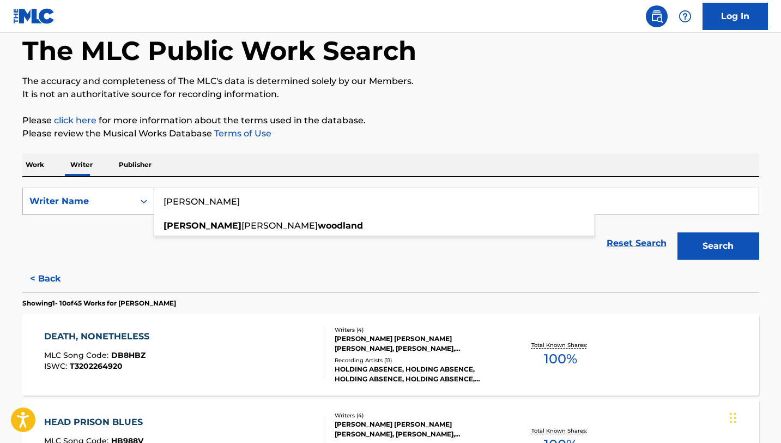
drag, startPoint x: 246, startPoint y: 207, endPoint x: 94, endPoint y: 212, distance: 152.2
click at [94, 212] on div "SearchWithCriteria41b04b77-6ed6-42f7-91e4-646c945d1135 Writer Name [PERSON_NAME…" at bounding box center [390, 201] width 737 height 27
type input "l"
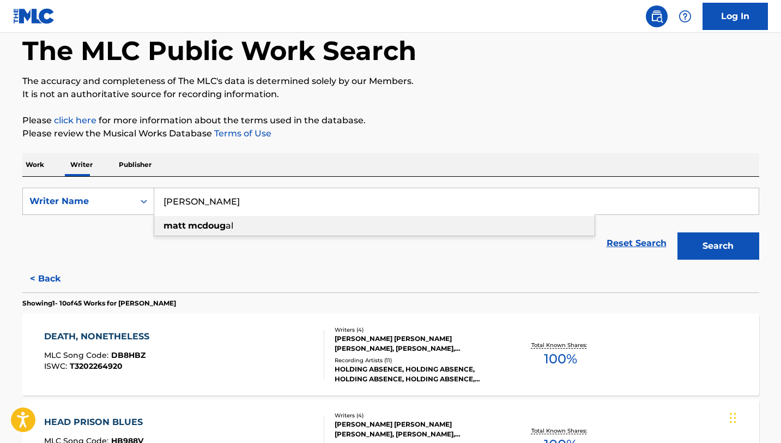
click at [207, 230] on strong "mcdoug" at bounding box center [207, 225] width 38 height 10
click at [678, 232] on button "Search" at bounding box center [719, 245] width 82 height 27
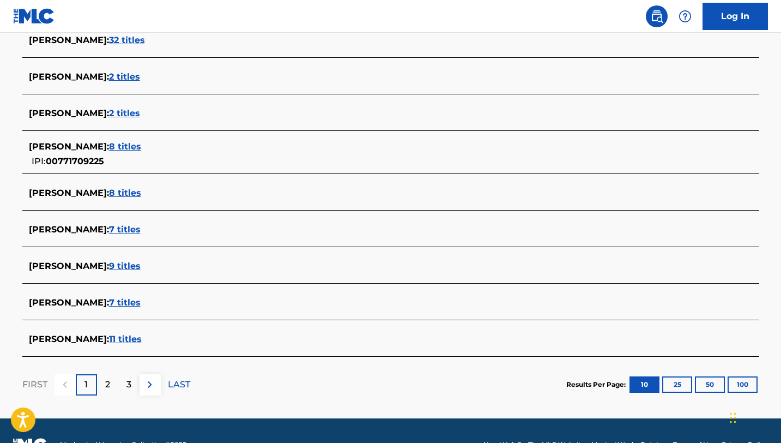
scroll to position [380, 0]
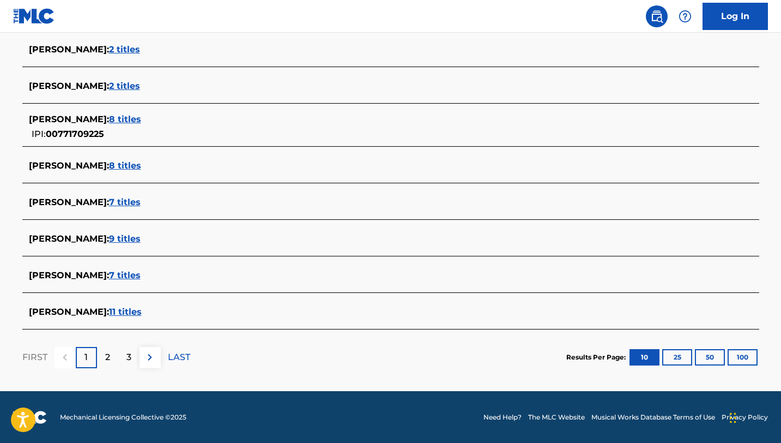
click at [104, 359] on div "2" at bounding box center [107, 357] width 21 height 21
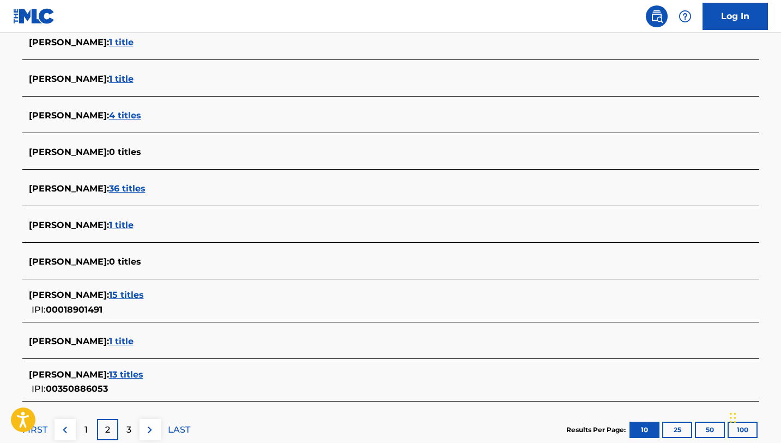
scroll to position [0, 0]
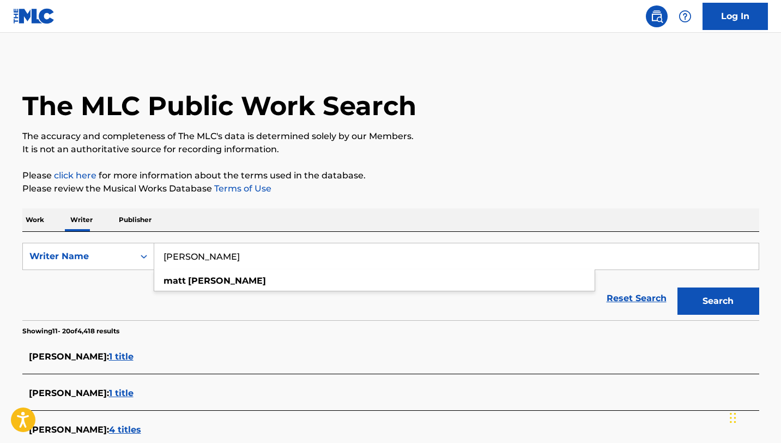
click at [183, 258] on input "[PERSON_NAME]" at bounding box center [456, 256] width 605 height 26
click at [258, 250] on input "[PERSON_NAME]" at bounding box center [456, 256] width 605 height 26
click at [255, 260] on input "[PERSON_NAME]" at bounding box center [456, 256] width 605 height 26
click at [678, 287] on button "Search" at bounding box center [719, 300] width 82 height 27
drag, startPoint x: 272, startPoint y: 258, endPoint x: 86, endPoint y: 248, distance: 185.7
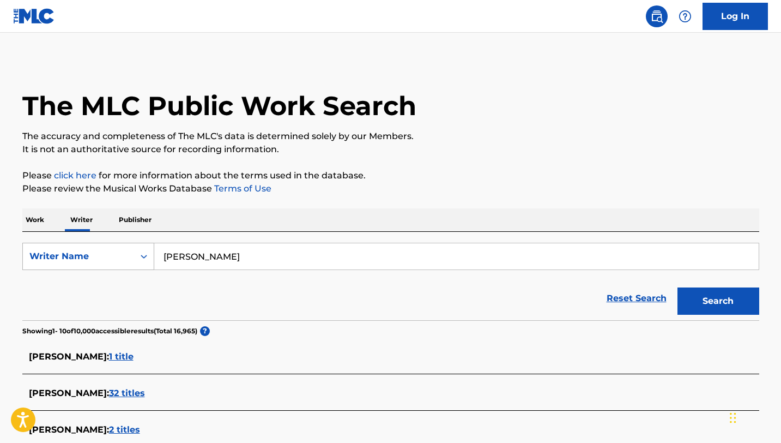
click at [86, 248] on div "SearchWithCriteria41b04b77-6ed6-42f7-91e4-646c945d1135 Writer Name [PERSON_NAME]" at bounding box center [390, 256] width 737 height 27
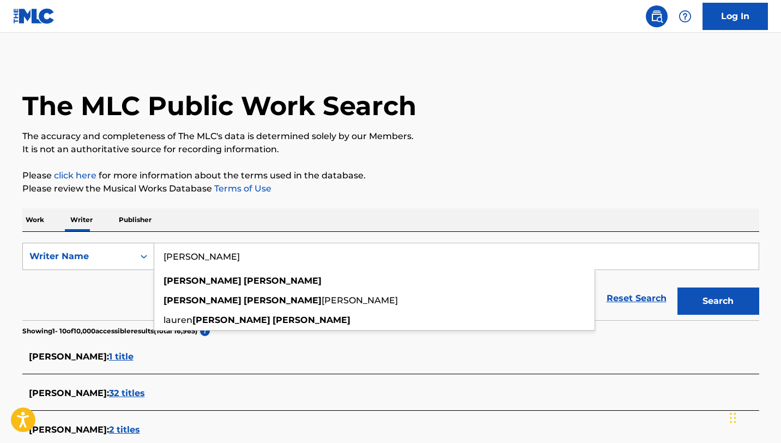
click at [678, 287] on button "Search" at bounding box center [719, 300] width 82 height 27
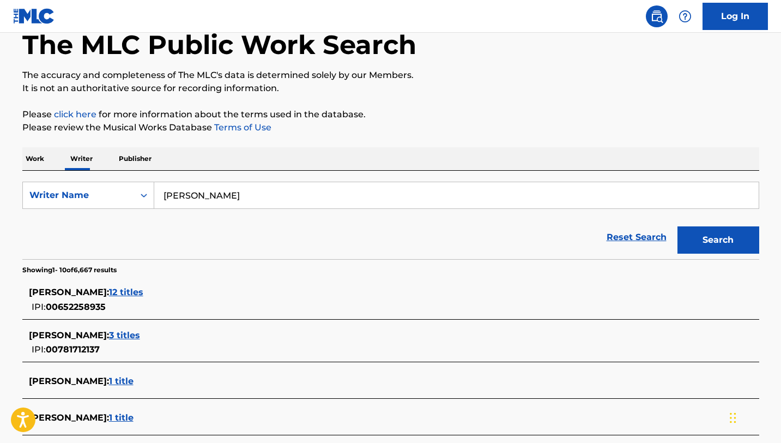
scroll to position [76, 0]
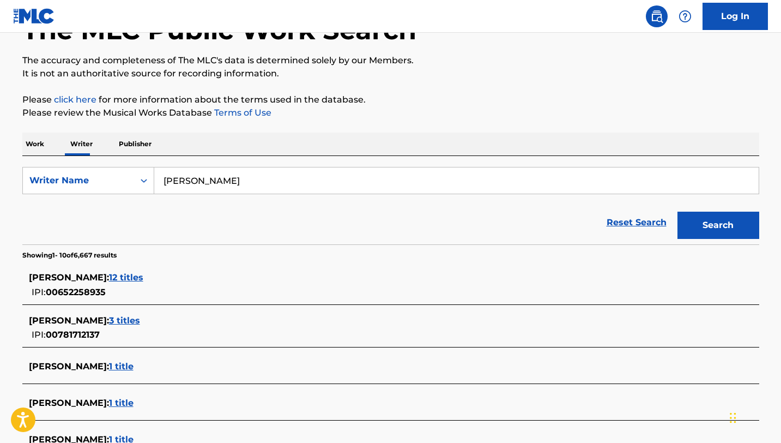
click at [65, 288] on span "00652258935" at bounding box center [76, 292] width 60 height 10
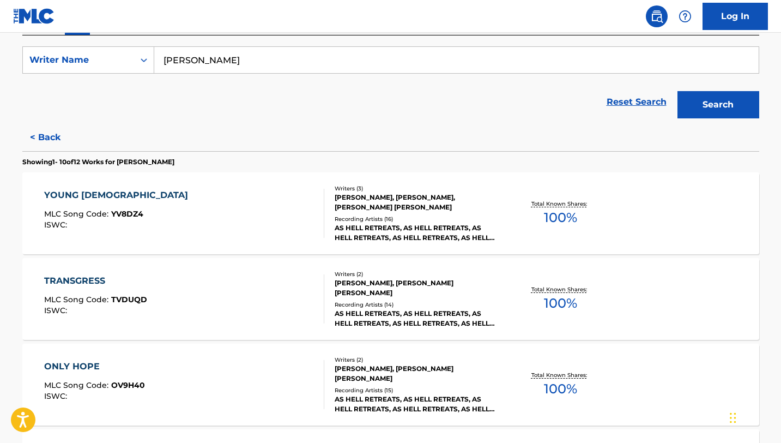
scroll to position [0, 0]
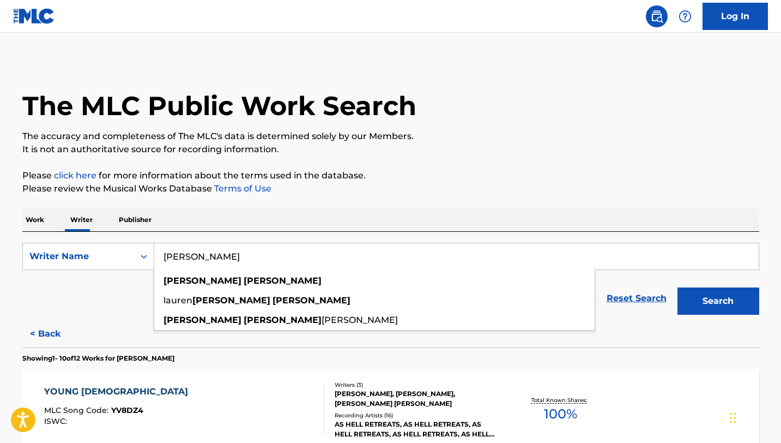
click at [293, 260] on input "[PERSON_NAME]" at bounding box center [456, 256] width 605 height 26
click at [678, 287] on button "Search" at bounding box center [719, 300] width 82 height 27
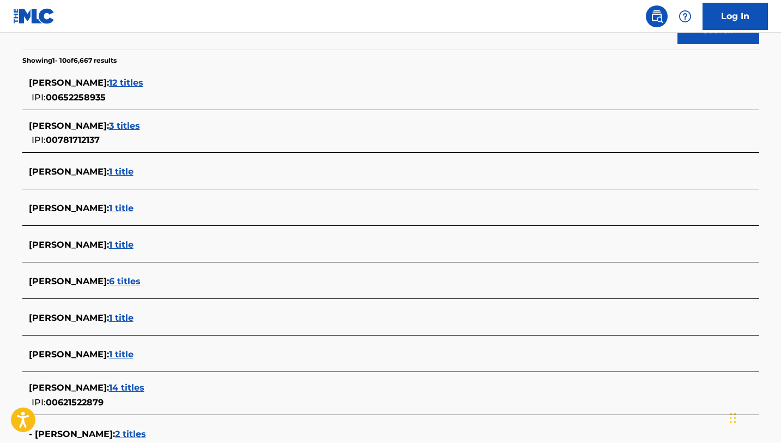
scroll to position [250, 0]
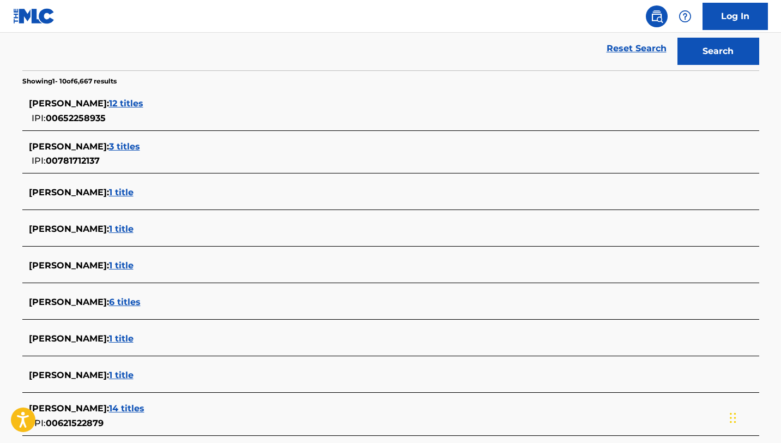
click at [91, 142] on span "[PERSON_NAME] :" at bounding box center [69, 146] width 80 height 10
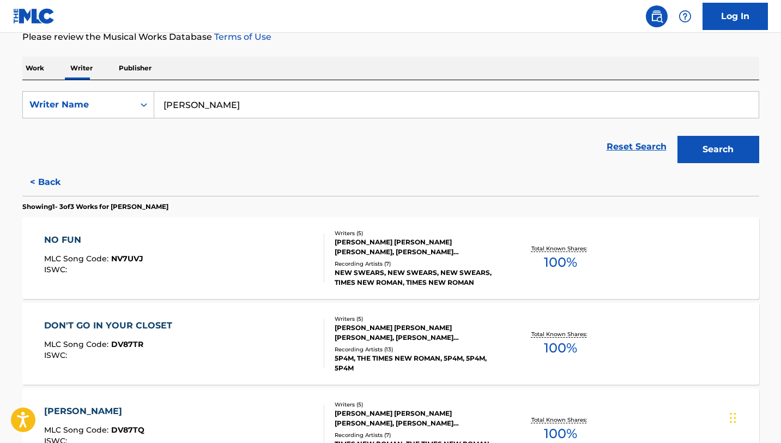
scroll to position [137, 0]
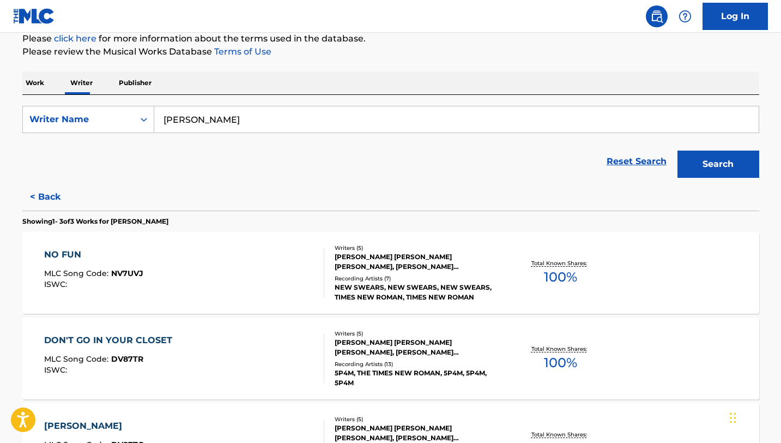
click at [270, 124] on input "[PERSON_NAME]" at bounding box center [456, 119] width 605 height 26
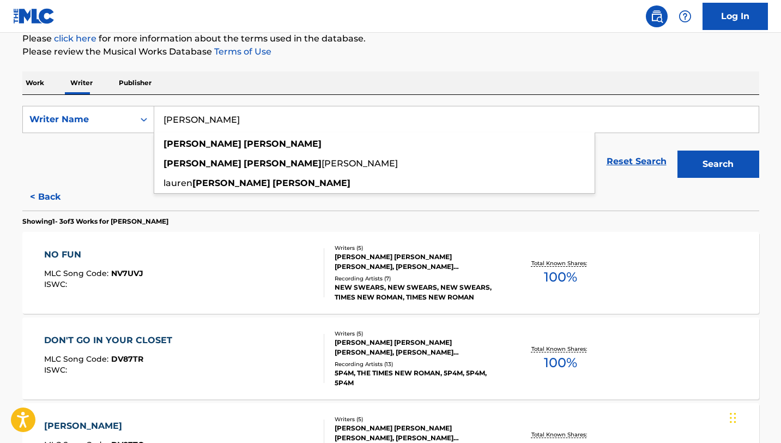
click at [678, 150] on button "Search" at bounding box center [719, 163] width 82 height 27
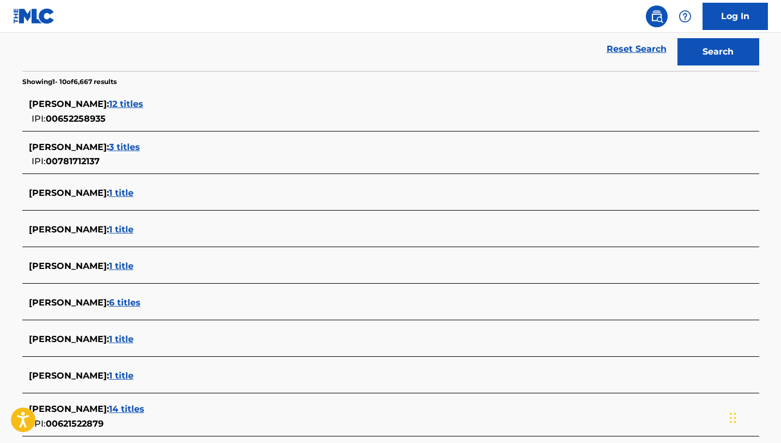
scroll to position [393, 0]
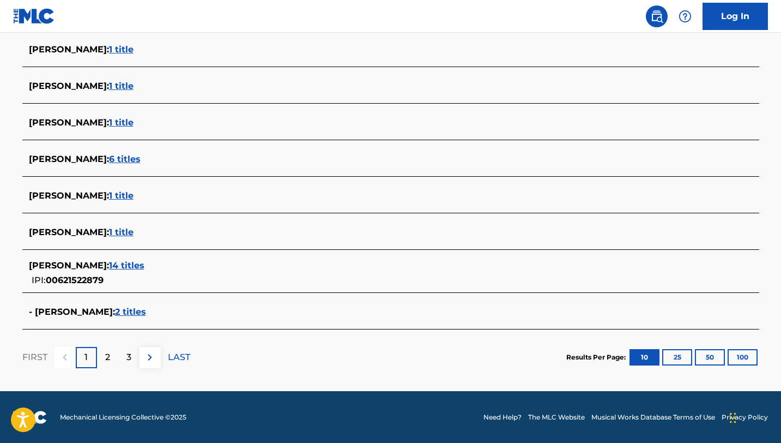
click at [110, 357] on p "2" at bounding box center [107, 357] width 5 height 13
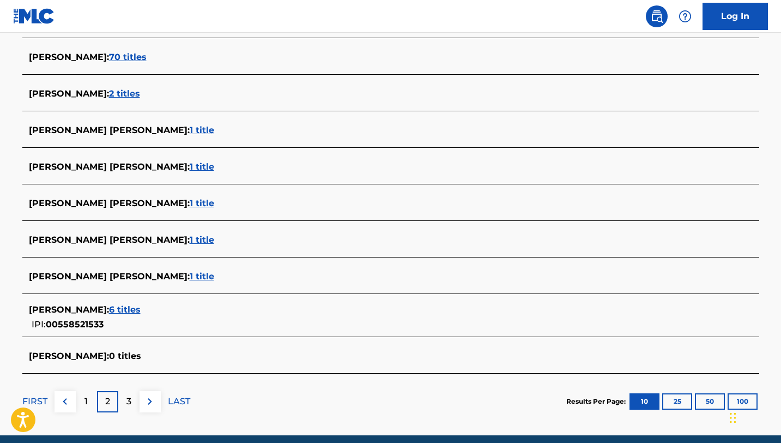
scroll to position [380, 0]
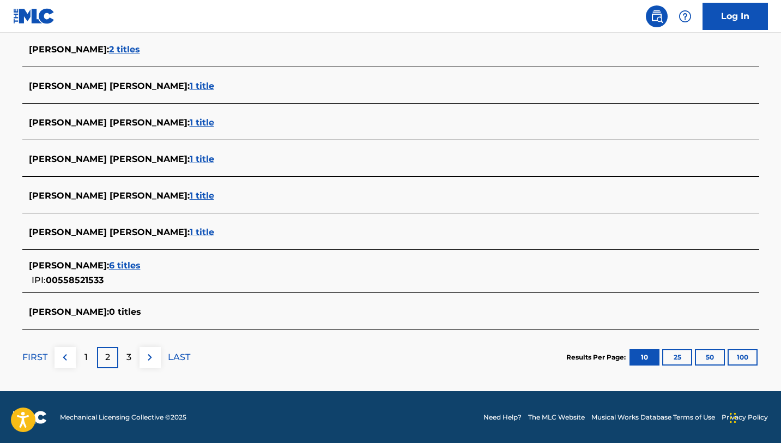
click at [130, 359] on p "3" at bounding box center [129, 357] width 5 height 13
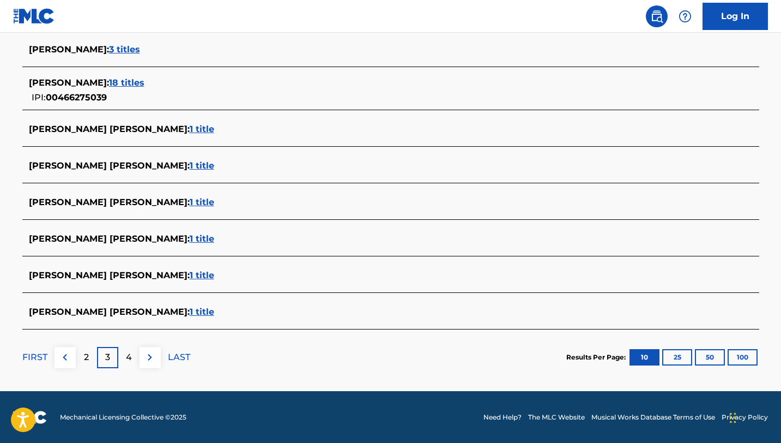
click at [86, 359] on p "2" at bounding box center [86, 357] width 5 height 13
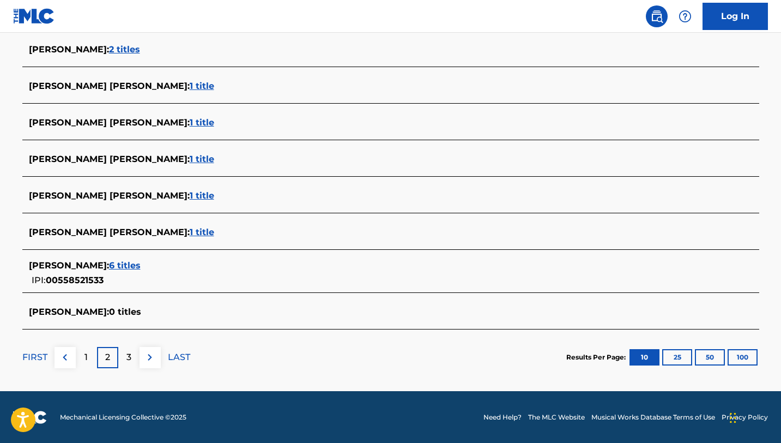
click at [88, 356] on div "1" at bounding box center [86, 357] width 21 height 21
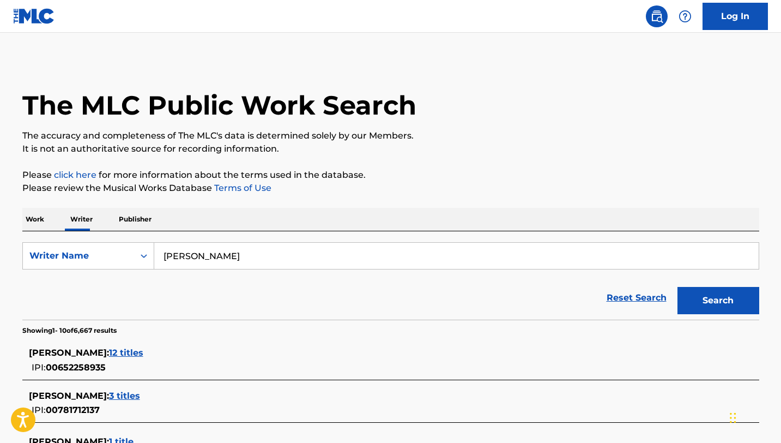
scroll to position [0, 0]
click at [213, 264] on input "[PERSON_NAME]" at bounding box center [456, 256] width 605 height 26
click at [384, 164] on div "The MLC Public Work Search The accuracy and completeness of The MLC's data is d…" at bounding box center [390, 419] width 763 height 718
click at [281, 255] on input "[PERSON_NAME]" at bounding box center [456, 256] width 605 height 26
type input "t"
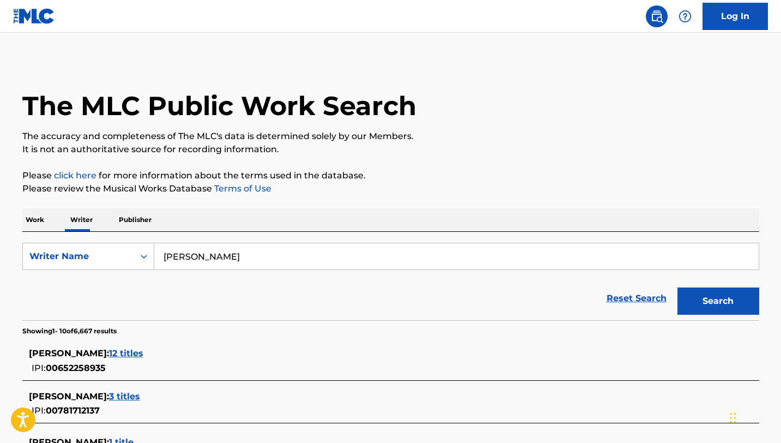
click at [678, 287] on button "Search" at bounding box center [719, 300] width 82 height 27
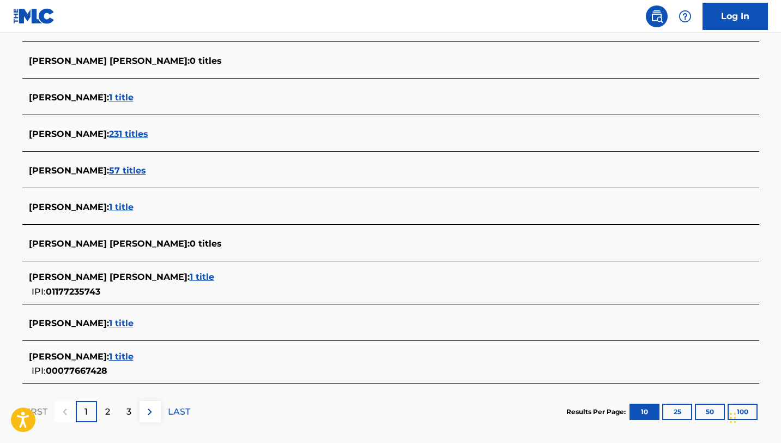
scroll to position [335, 0]
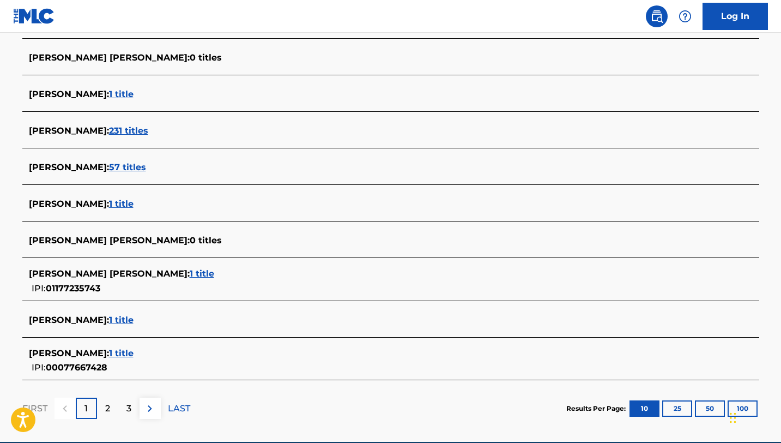
click at [104, 401] on div "2" at bounding box center [107, 408] width 21 height 21
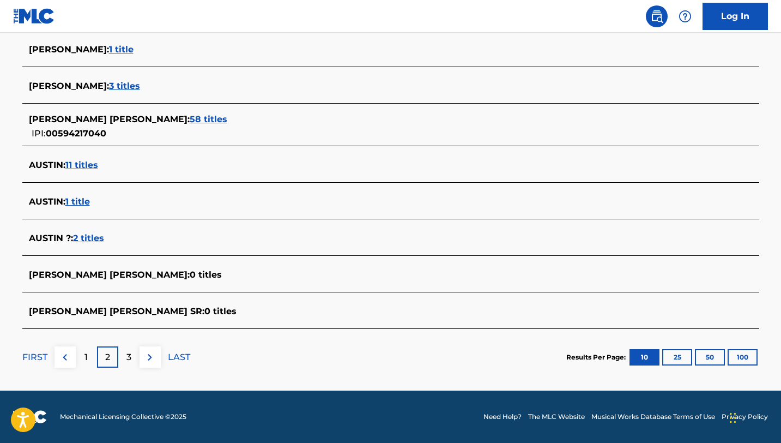
click at [123, 357] on div "3" at bounding box center [128, 356] width 21 height 21
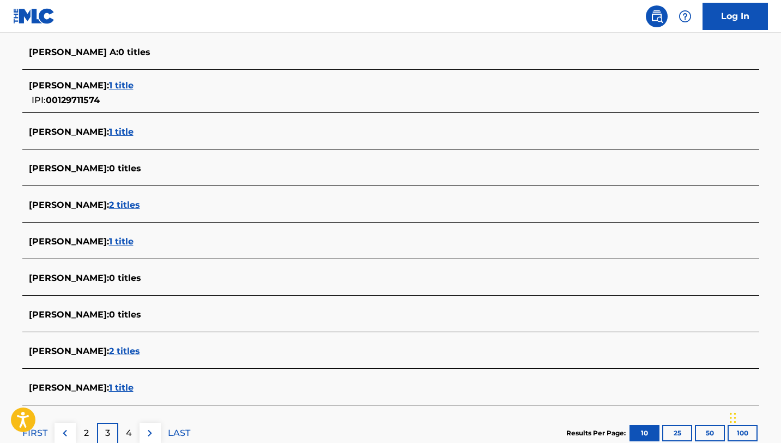
scroll to position [340, 0]
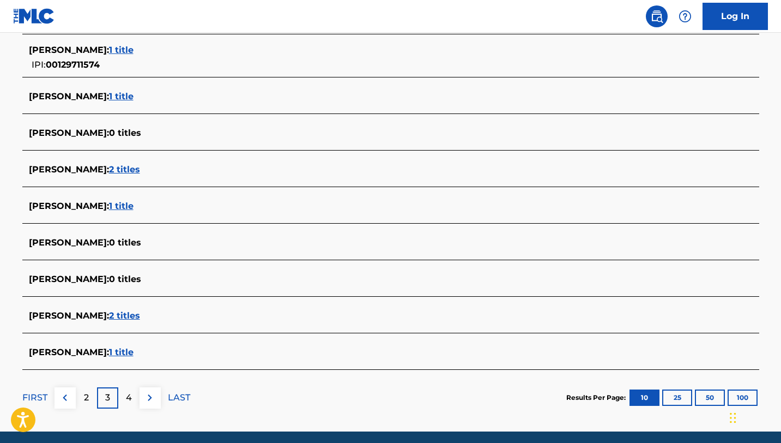
click at [128, 399] on p "4" at bounding box center [129, 397] width 6 height 13
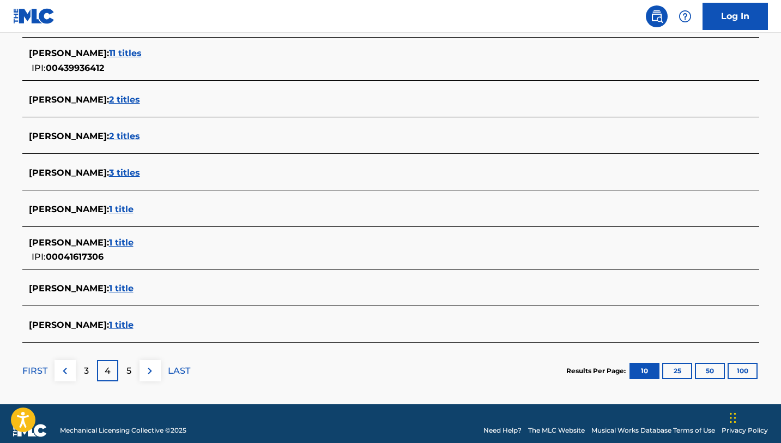
click at [127, 371] on p "5" at bounding box center [129, 370] width 5 height 13
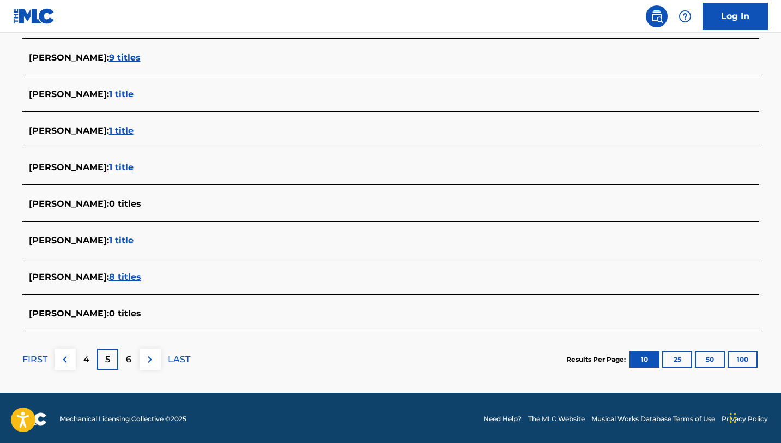
click at [127, 364] on p "6" at bounding box center [128, 359] width 5 height 13
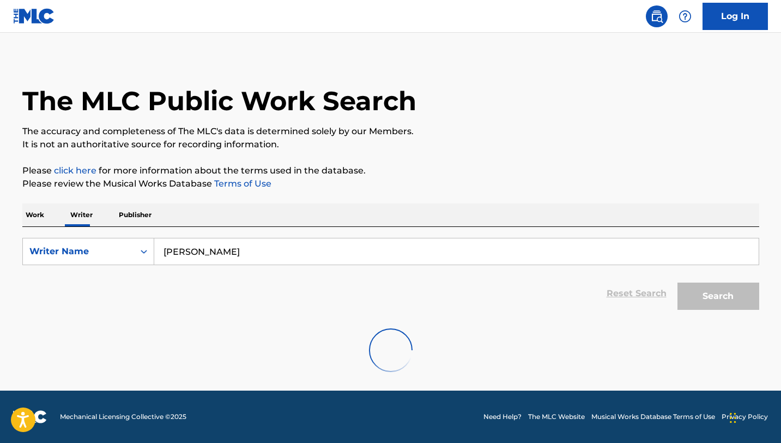
scroll to position [372, 0]
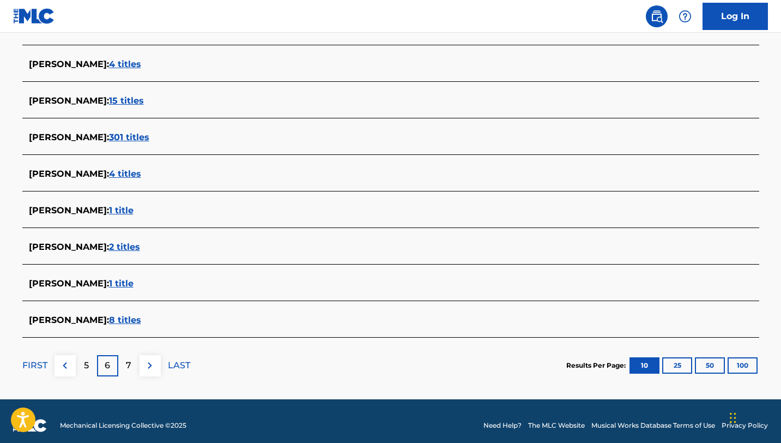
click at [67, 369] on img at bounding box center [64, 365] width 13 height 13
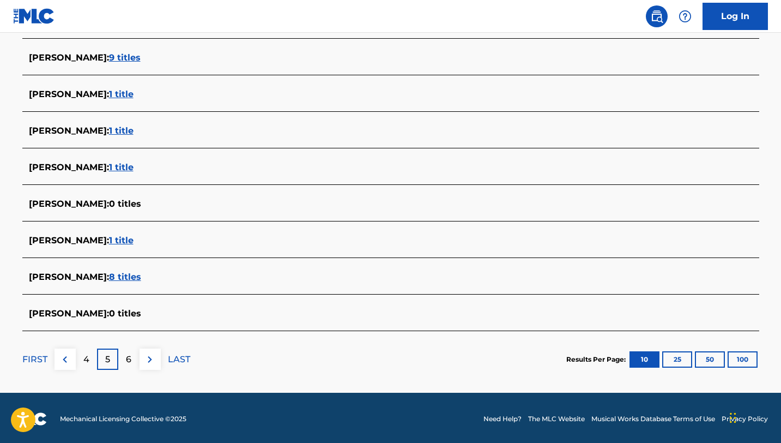
click at [38, 360] on p "FIRST" at bounding box center [34, 359] width 25 height 13
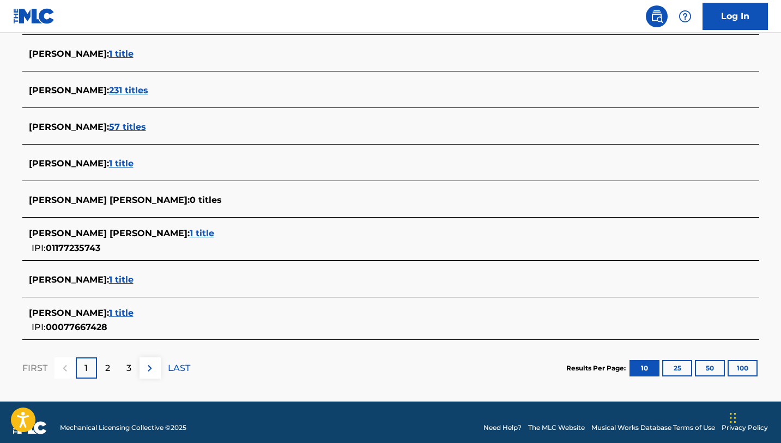
scroll to position [377, 0]
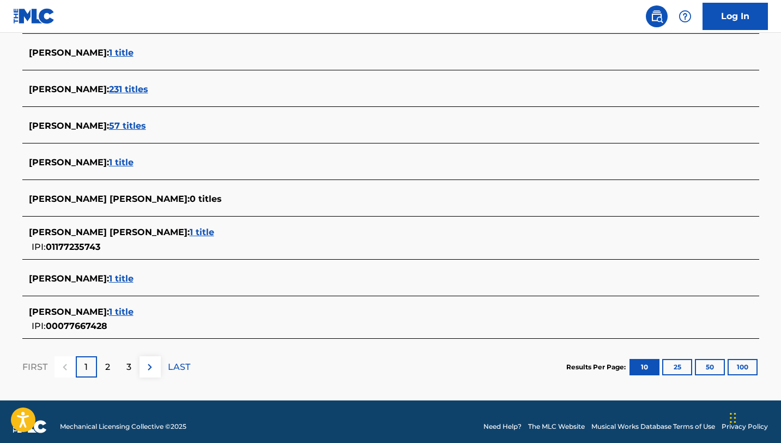
click at [105, 366] on p "2" at bounding box center [107, 366] width 5 height 13
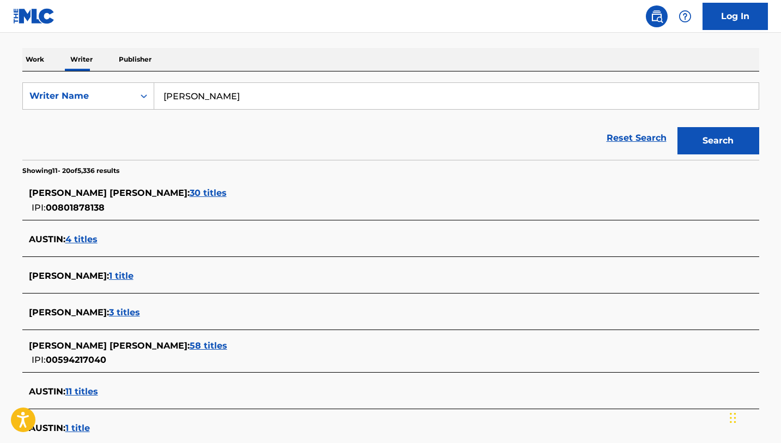
scroll to position [0, 0]
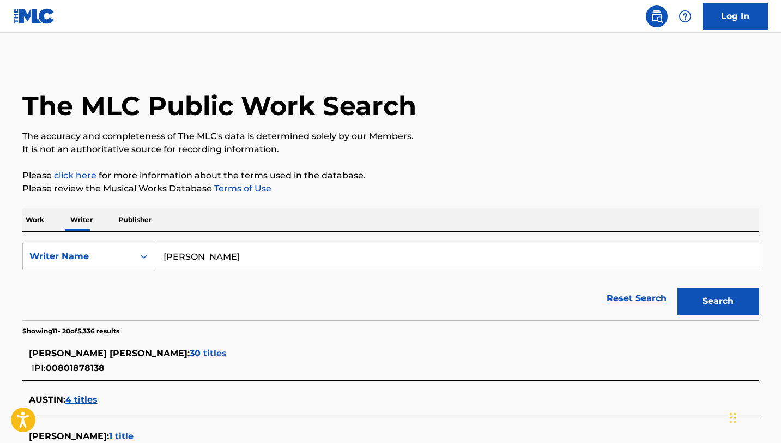
click at [191, 254] on input "[PERSON_NAME]" at bounding box center [456, 256] width 605 height 26
click at [678, 287] on button "Search" at bounding box center [719, 300] width 82 height 27
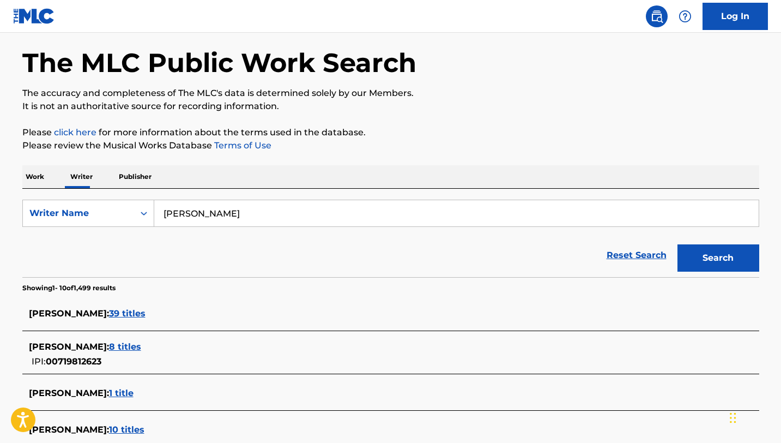
scroll to position [47, 0]
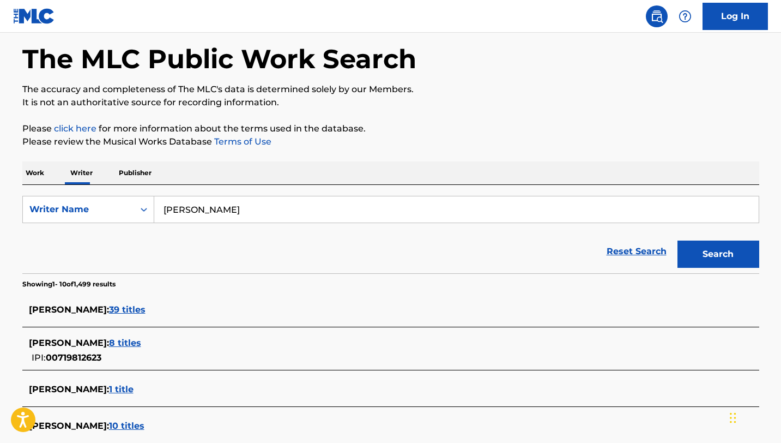
click at [162, 210] on input "[PERSON_NAME]" at bounding box center [456, 209] width 605 height 26
click at [262, 212] on input "[PERSON_NAME]" at bounding box center [456, 209] width 605 height 26
click at [678, 240] on button "Search" at bounding box center [719, 253] width 82 height 27
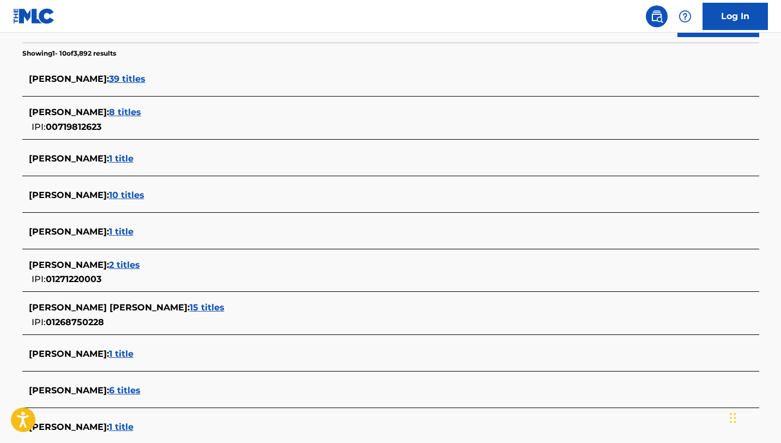
scroll to position [322, 0]
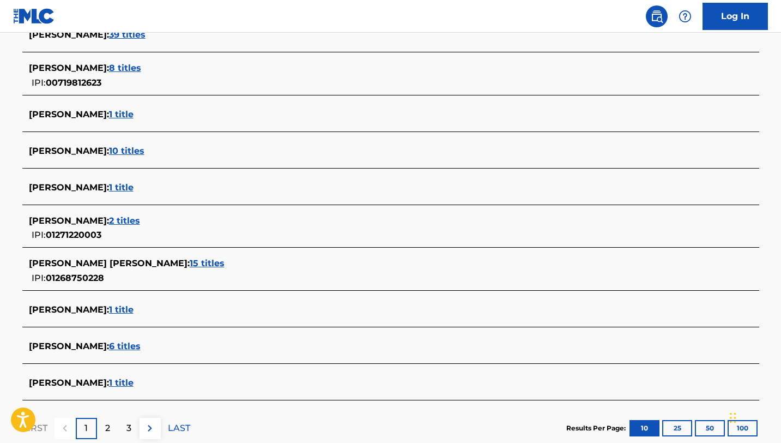
click at [116, 264] on span "[PERSON_NAME] [PERSON_NAME] :" at bounding box center [109, 263] width 161 height 10
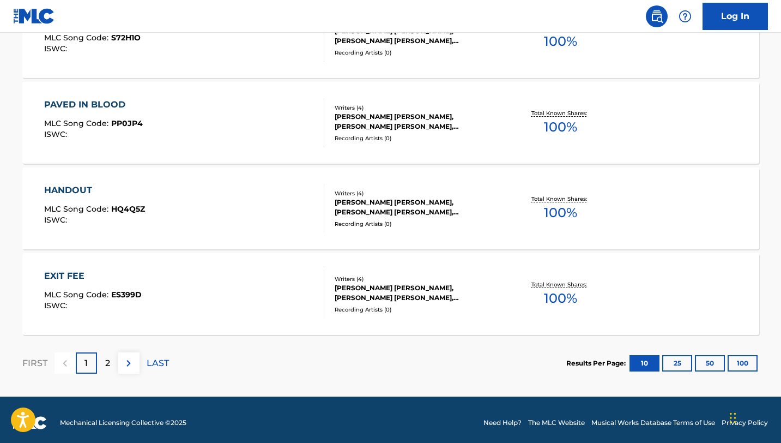
scroll to position [892, 0]
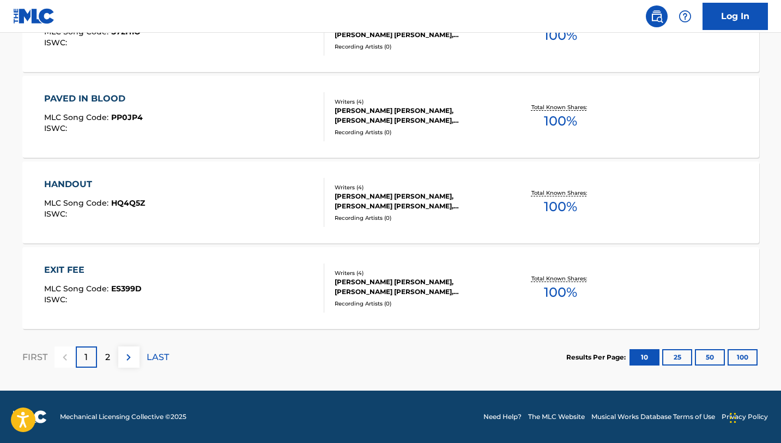
click at [111, 360] on div "2" at bounding box center [107, 356] width 21 height 21
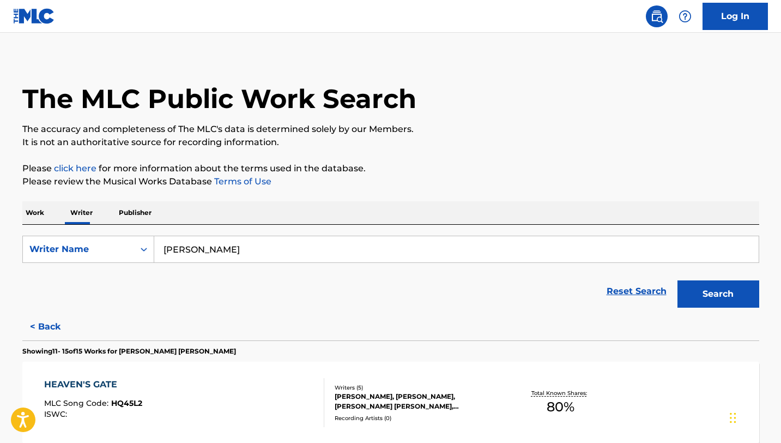
scroll to position [0, 0]
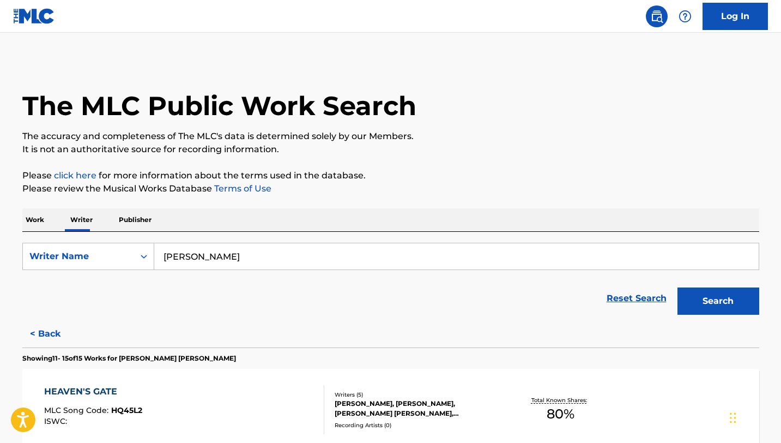
click at [300, 252] on input "[PERSON_NAME]" at bounding box center [456, 256] width 605 height 26
click at [122, 305] on div "Reset Search Search" at bounding box center [390, 298] width 737 height 44
click at [279, 261] on input "[PERSON_NAME]" at bounding box center [456, 256] width 605 height 26
type input "A"
click at [678, 287] on button "Search" at bounding box center [719, 300] width 82 height 27
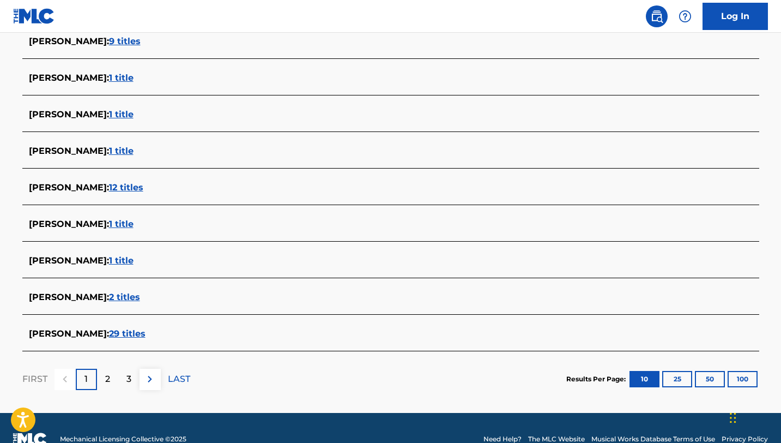
scroll to position [359, 0]
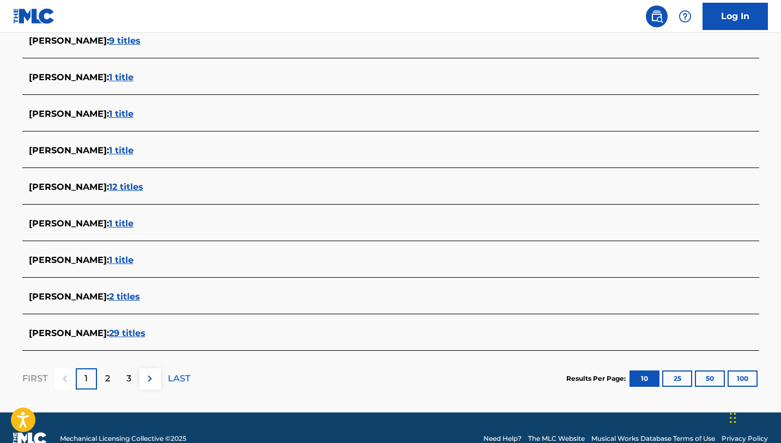
click at [110, 382] on div "2" at bounding box center [107, 378] width 21 height 21
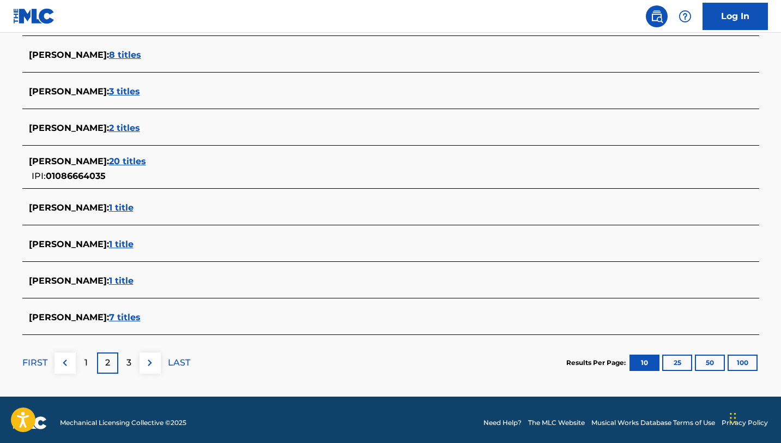
scroll to position [380, 0]
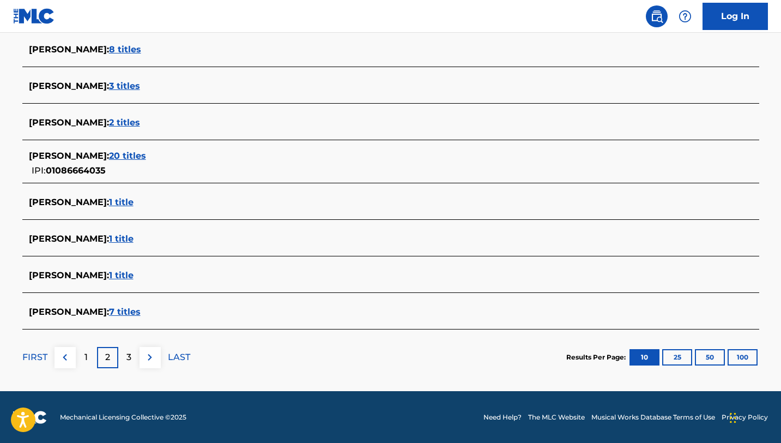
click at [83, 352] on div "1" at bounding box center [86, 357] width 21 height 21
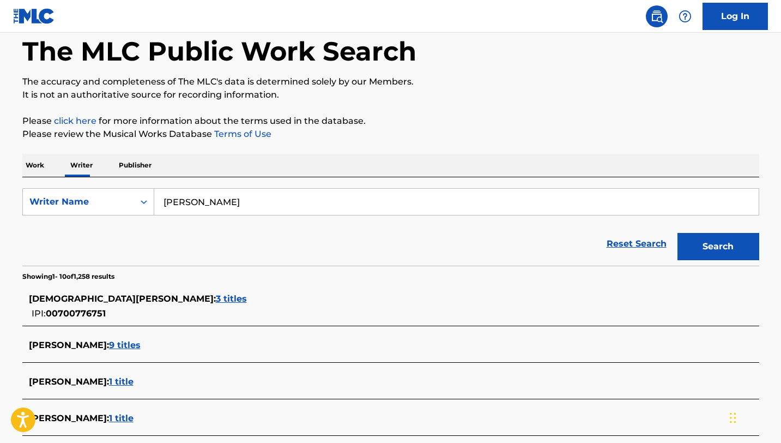
scroll to position [51, 0]
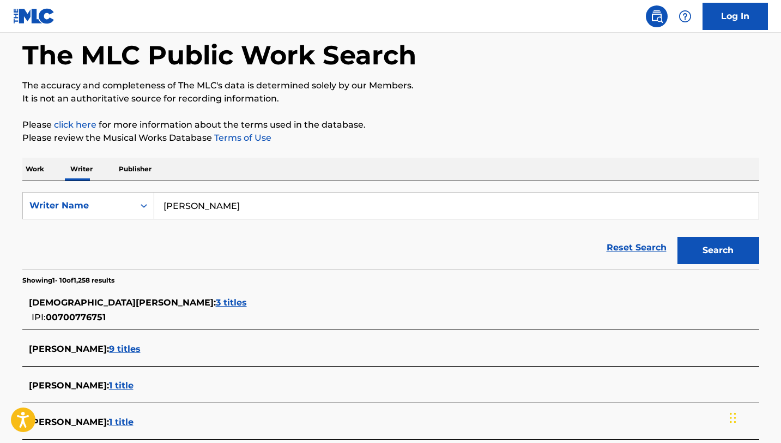
click at [234, 207] on input "[PERSON_NAME]" at bounding box center [456, 205] width 605 height 26
type input "C"
click at [678, 237] on button "Search" at bounding box center [719, 250] width 82 height 27
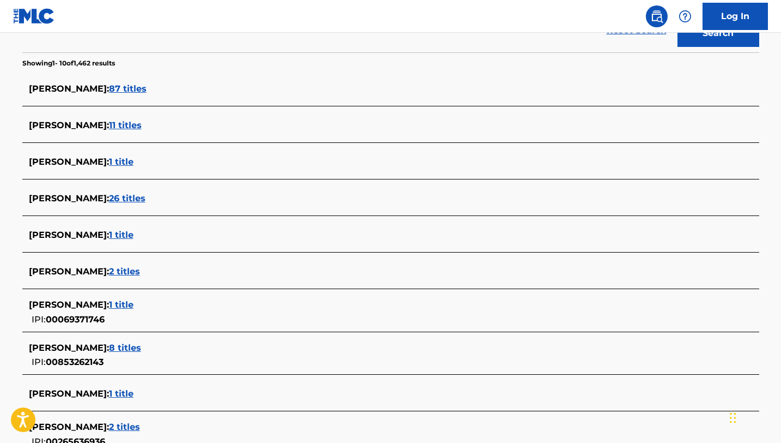
scroll to position [268, 0]
click at [106, 345] on span "[PERSON_NAME] :" at bounding box center [69, 347] width 80 height 10
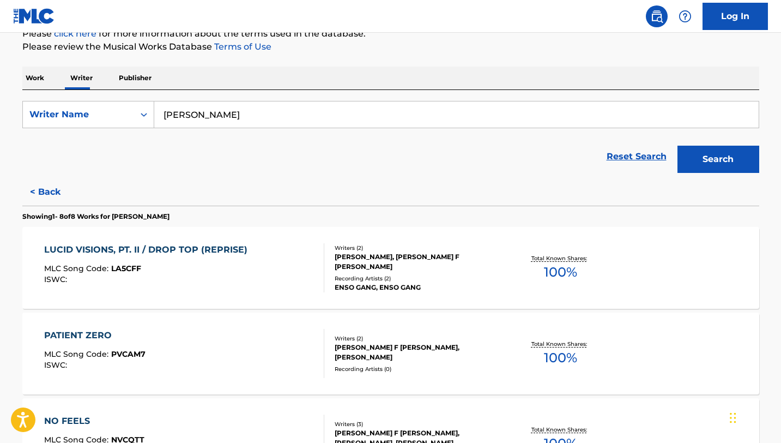
scroll to position [0, 0]
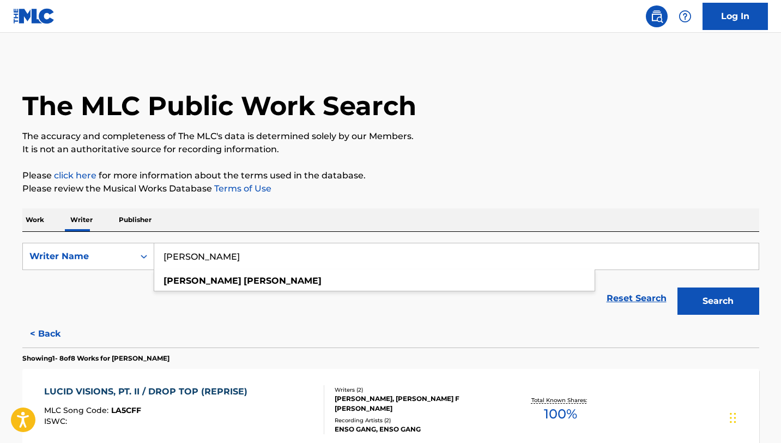
click at [256, 254] on input "[PERSON_NAME]" at bounding box center [456, 256] width 605 height 26
type input "M"
type input "[PERSON_NAME]"
click at [678, 287] on button "Search" at bounding box center [719, 300] width 82 height 27
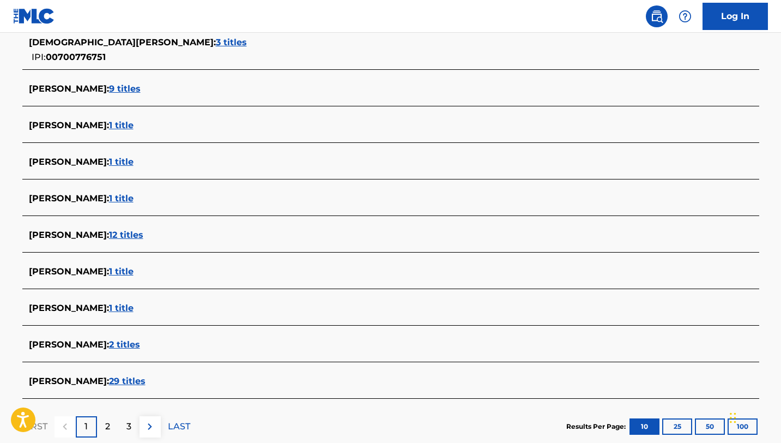
scroll to position [380, 0]
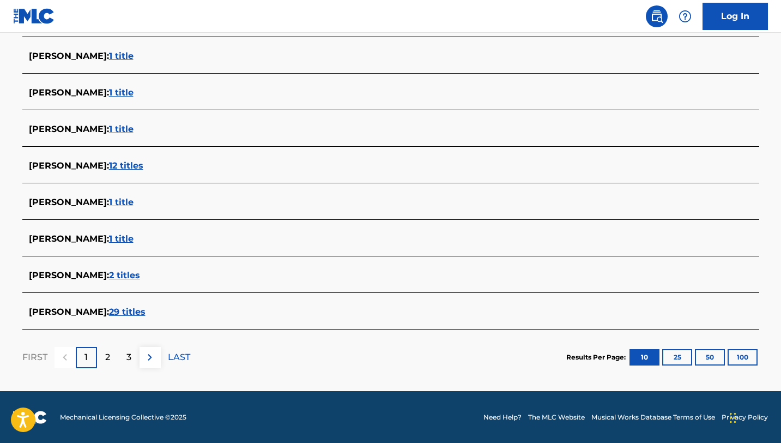
click at [111, 358] on div "2" at bounding box center [107, 357] width 21 height 21
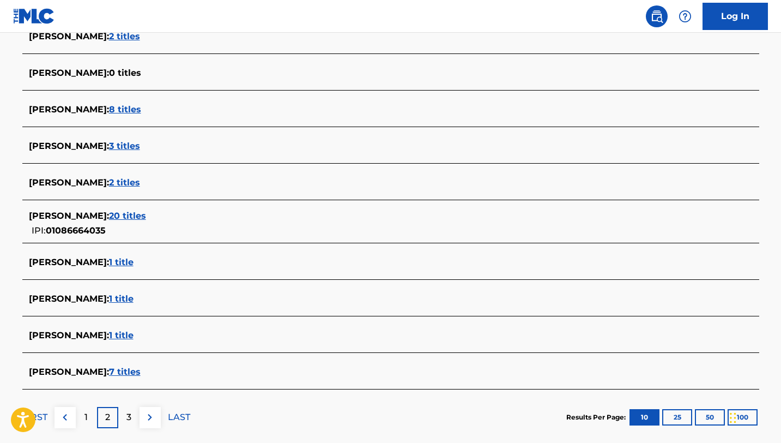
scroll to position [323, 0]
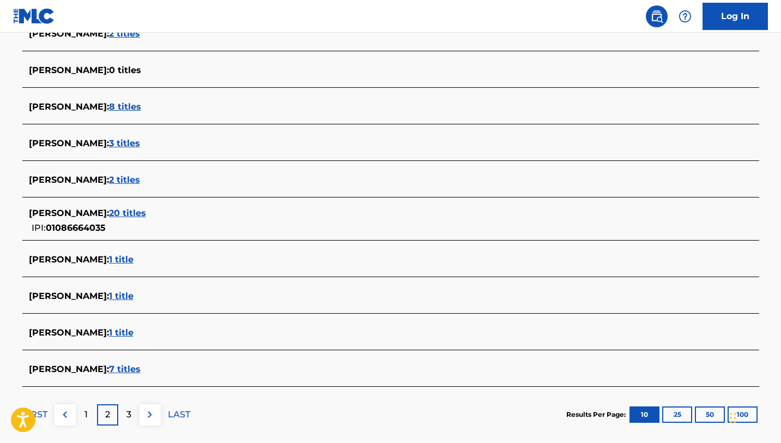
click at [128, 415] on p "3" at bounding box center [129, 414] width 5 height 13
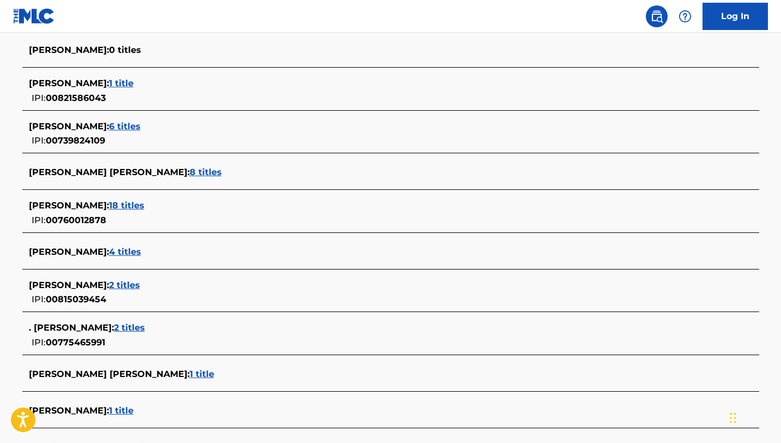
scroll to position [308, 0]
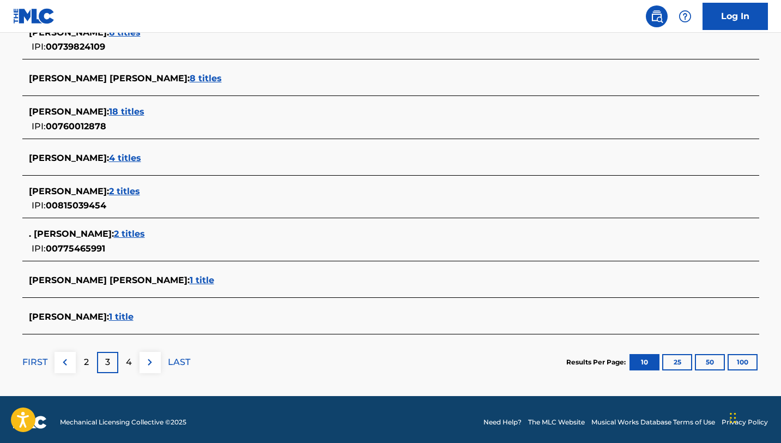
click at [131, 364] on div "4" at bounding box center [128, 362] width 21 height 21
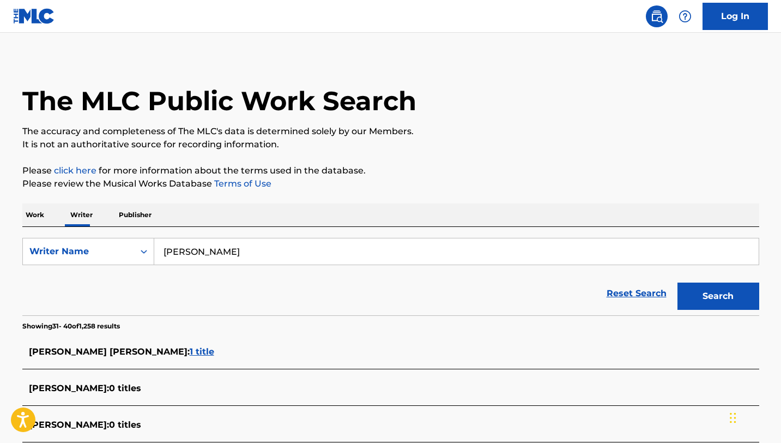
scroll to position [393, 0]
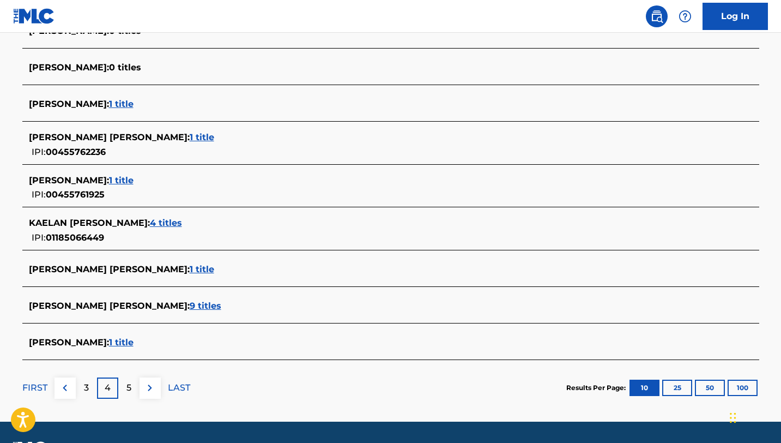
click at [87, 382] on p "3" at bounding box center [86, 387] width 5 height 13
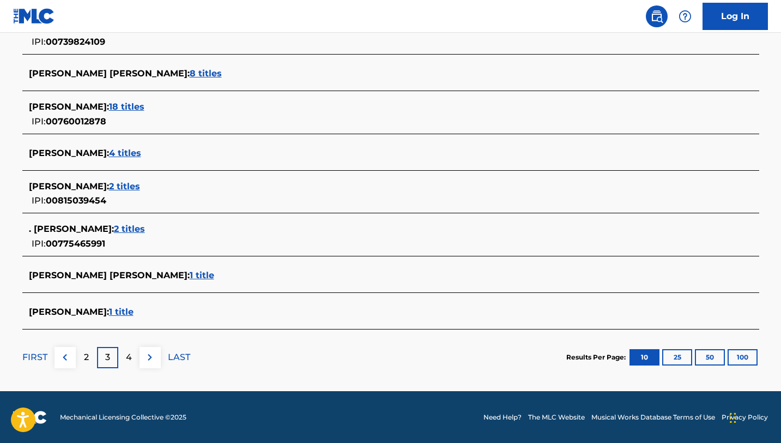
click at [87, 354] on p "2" at bounding box center [86, 357] width 5 height 13
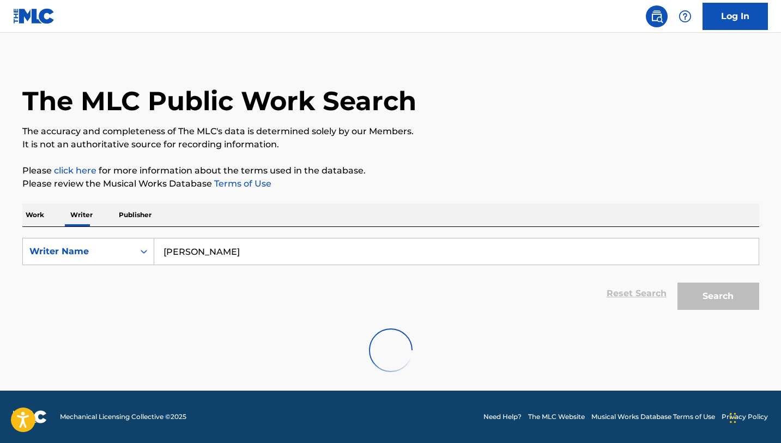
scroll to position [380, 0]
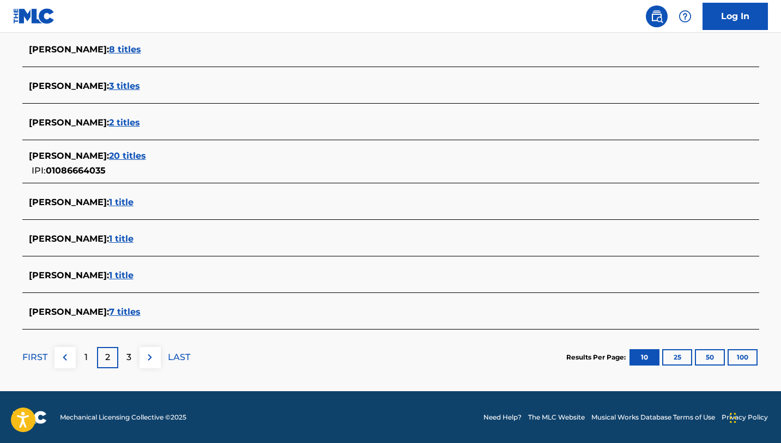
click at [83, 354] on div "1" at bounding box center [86, 357] width 21 height 21
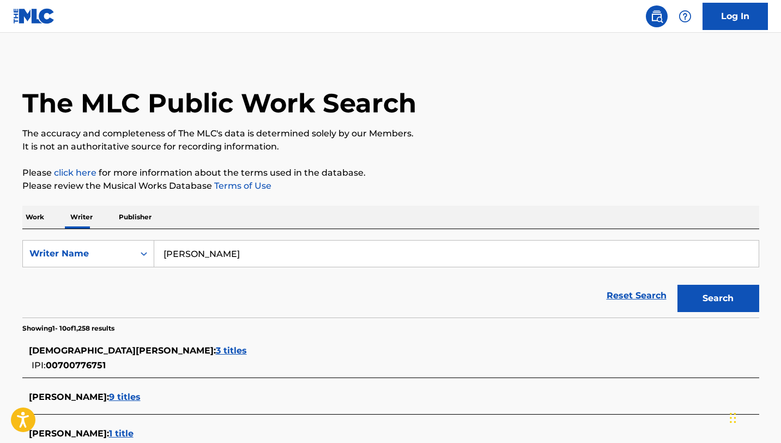
scroll to position [0, 0]
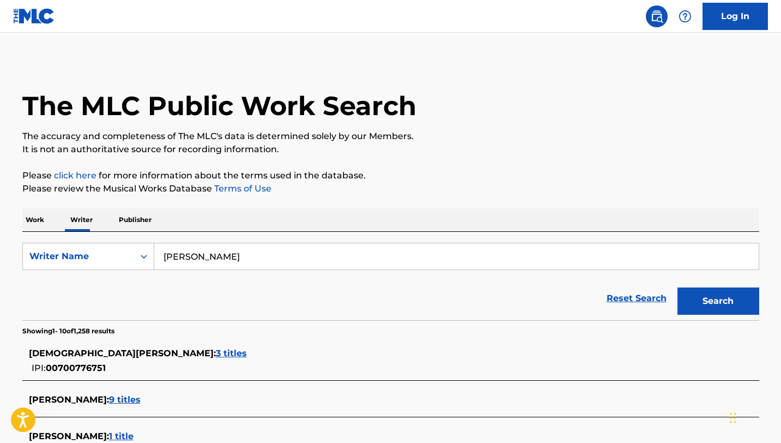
click at [233, 254] on input "[PERSON_NAME]" at bounding box center [456, 256] width 605 height 26
drag, startPoint x: 233, startPoint y: 257, endPoint x: 147, endPoint y: 243, distance: 87.9
click at [148, 243] on div "SearchWithCriteria41b04b77-6ed6-42f7-91e4-646c945d1135 Writer Name [PERSON_NAME]" at bounding box center [390, 256] width 737 height 27
click at [233, 254] on input "[PERSON_NAME]" at bounding box center [456, 256] width 605 height 26
click at [288, 255] on input "[PERSON_NAME]" at bounding box center [456, 256] width 605 height 26
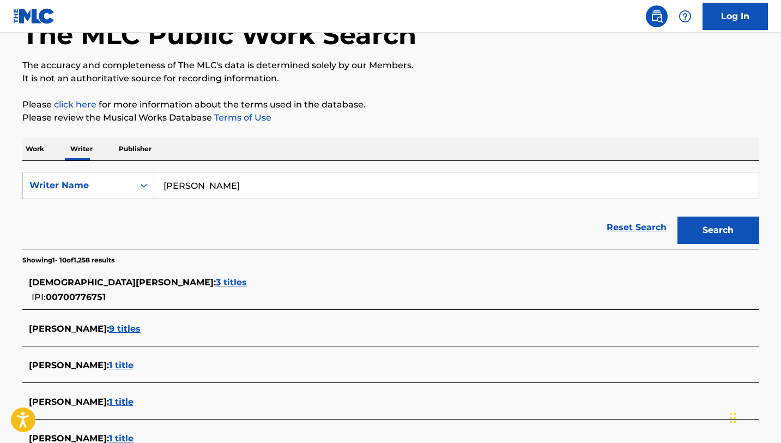
scroll to position [66, 0]
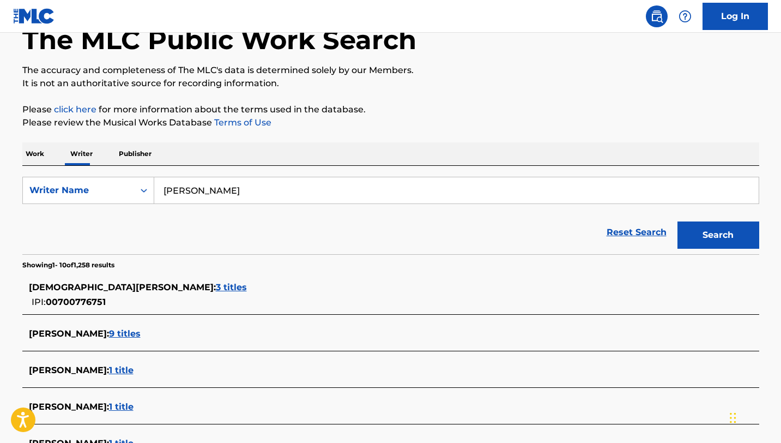
click at [281, 190] on input "[PERSON_NAME]" at bounding box center [456, 190] width 605 height 26
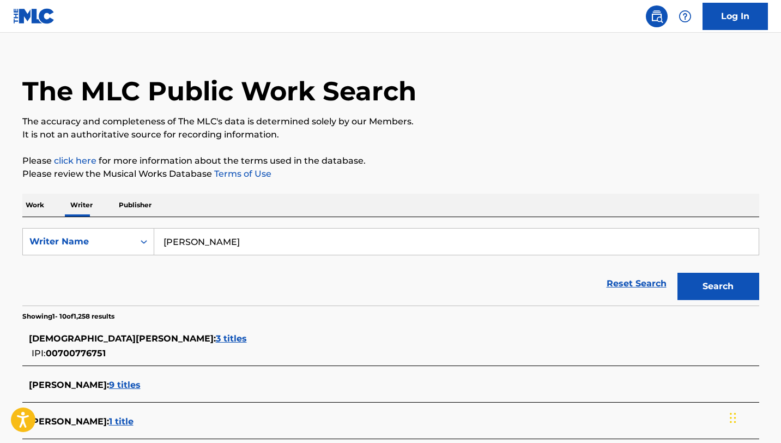
scroll to position [0, 0]
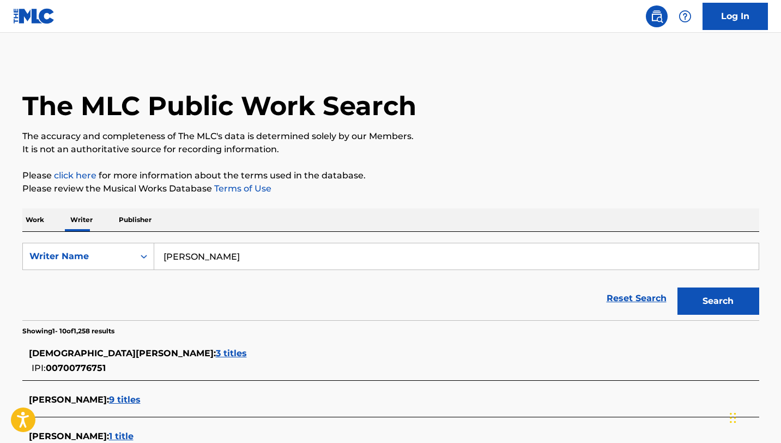
click at [317, 288] on div "Reset Search Search" at bounding box center [390, 298] width 737 height 44
